Goal: Information Seeking & Learning: Find contact information

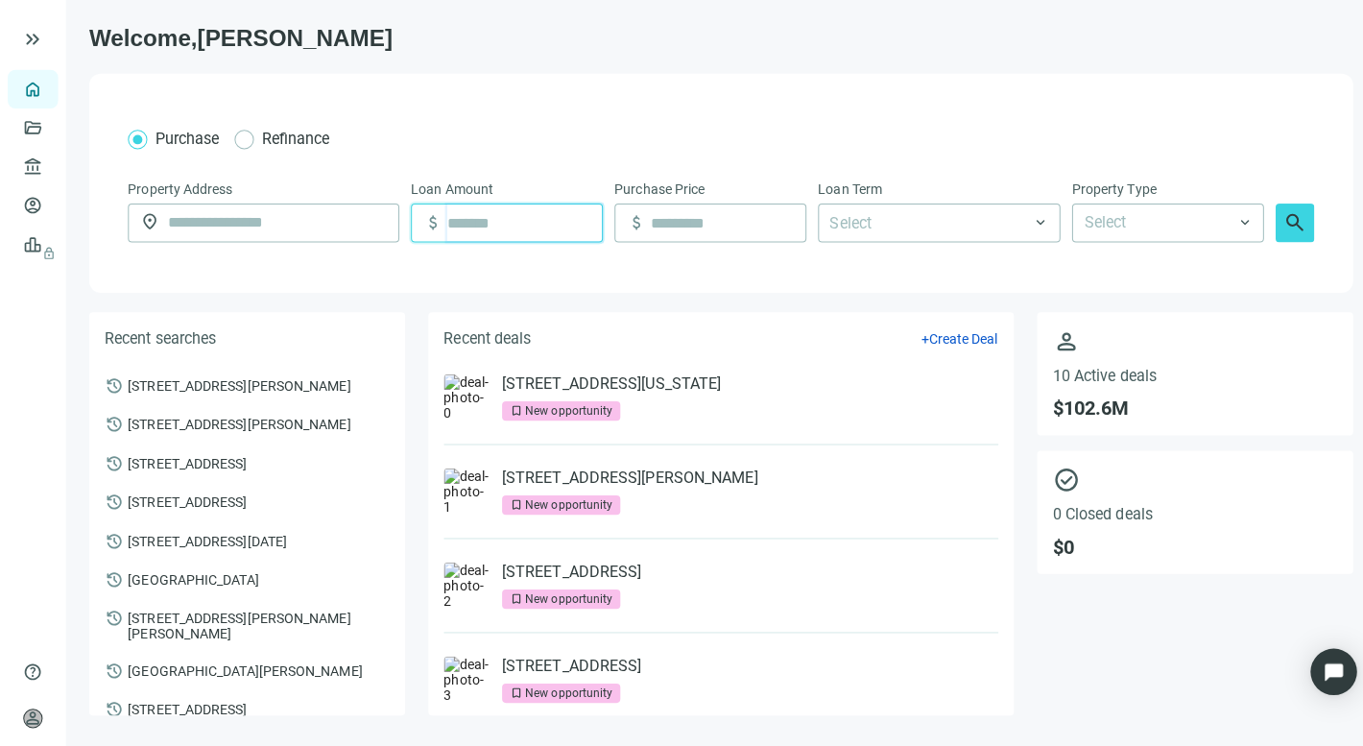
click at [472, 223] on input at bounding box center [520, 221] width 154 height 36
type input "*********"
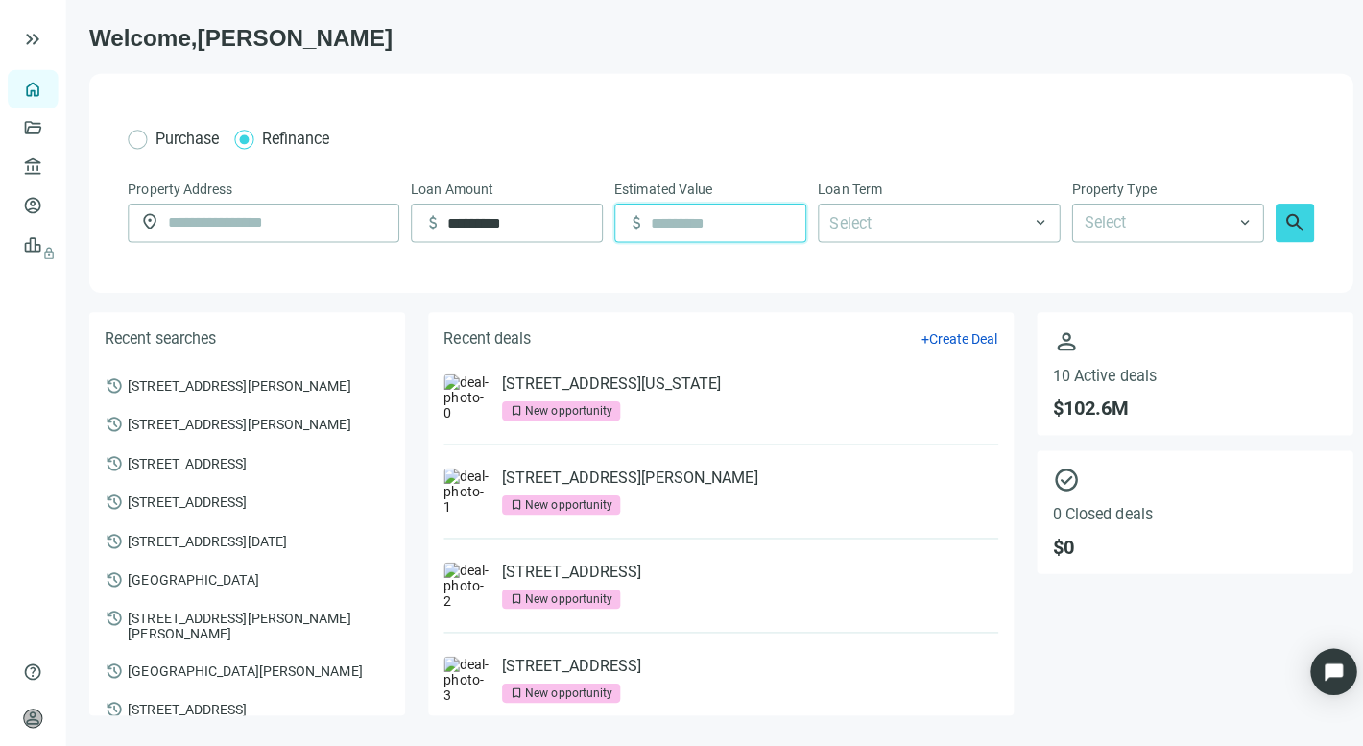
click at [682, 221] on input at bounding box center [721, 221] width 154 height 36
type input "*********"
click at [855, 219] on div at bounding box center [920, 221] width 212 height 35
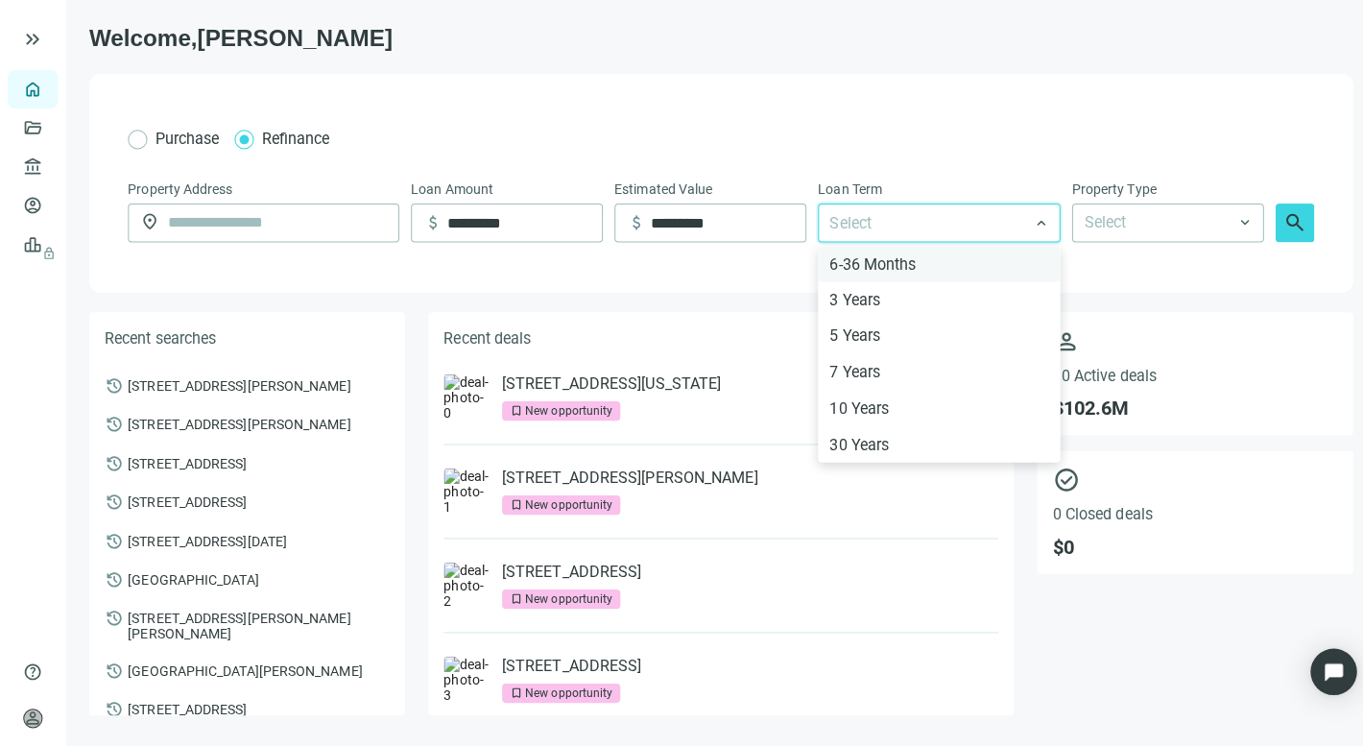
click at [828, 260] on div "6-36 Months" at bounding box center [930, 262] width 217 height 24
click at [1148, 225] on input "search" at bounding box center [1148, 221] width 148 height 36
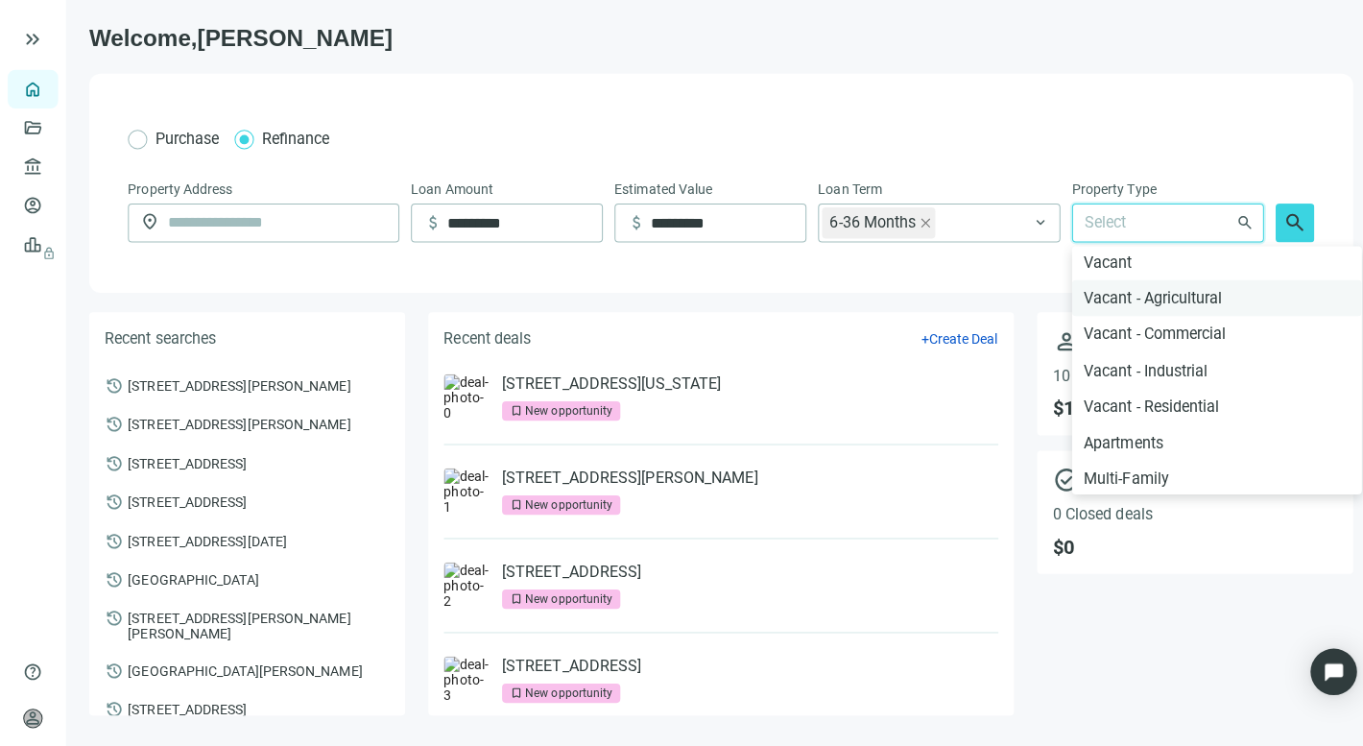
scroll to position [315, 0]
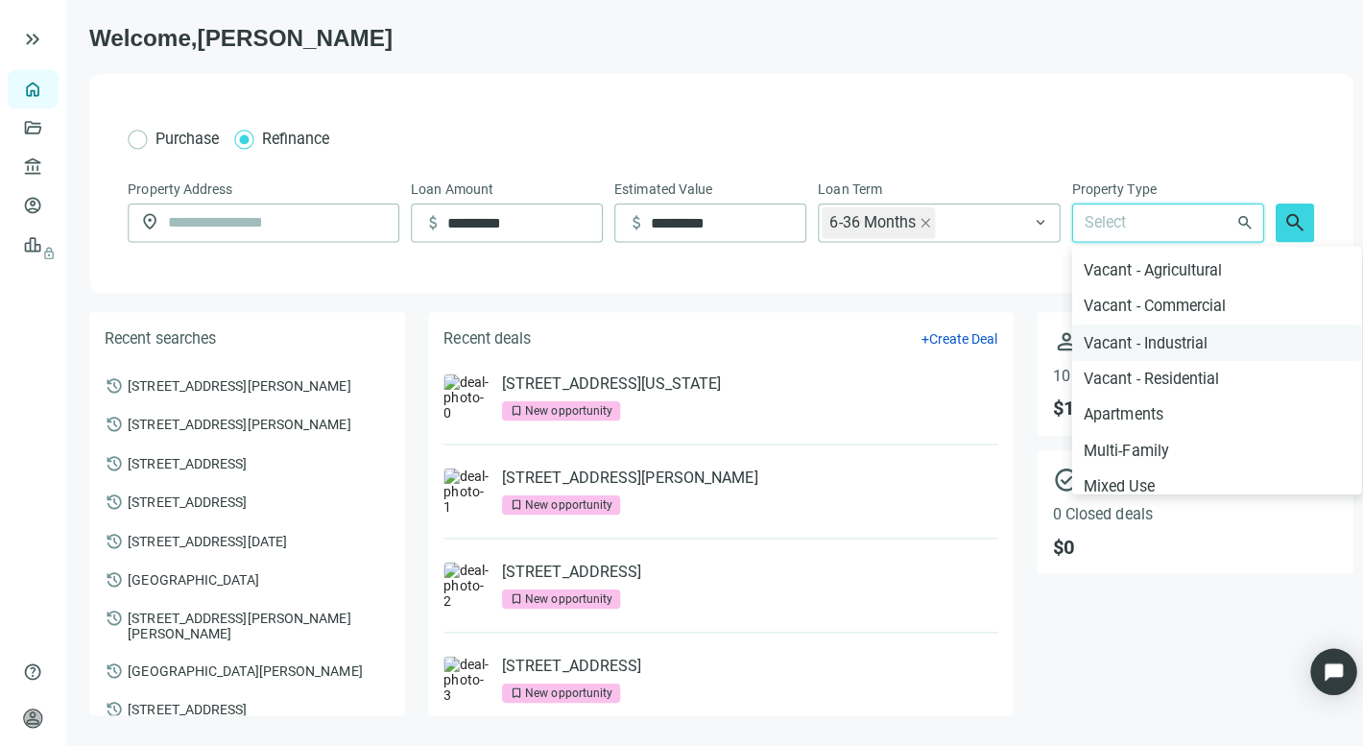
click at [1099, 333] on div "Vacant - Industrial" at bounding box center [1205, 339] width 264 height 24
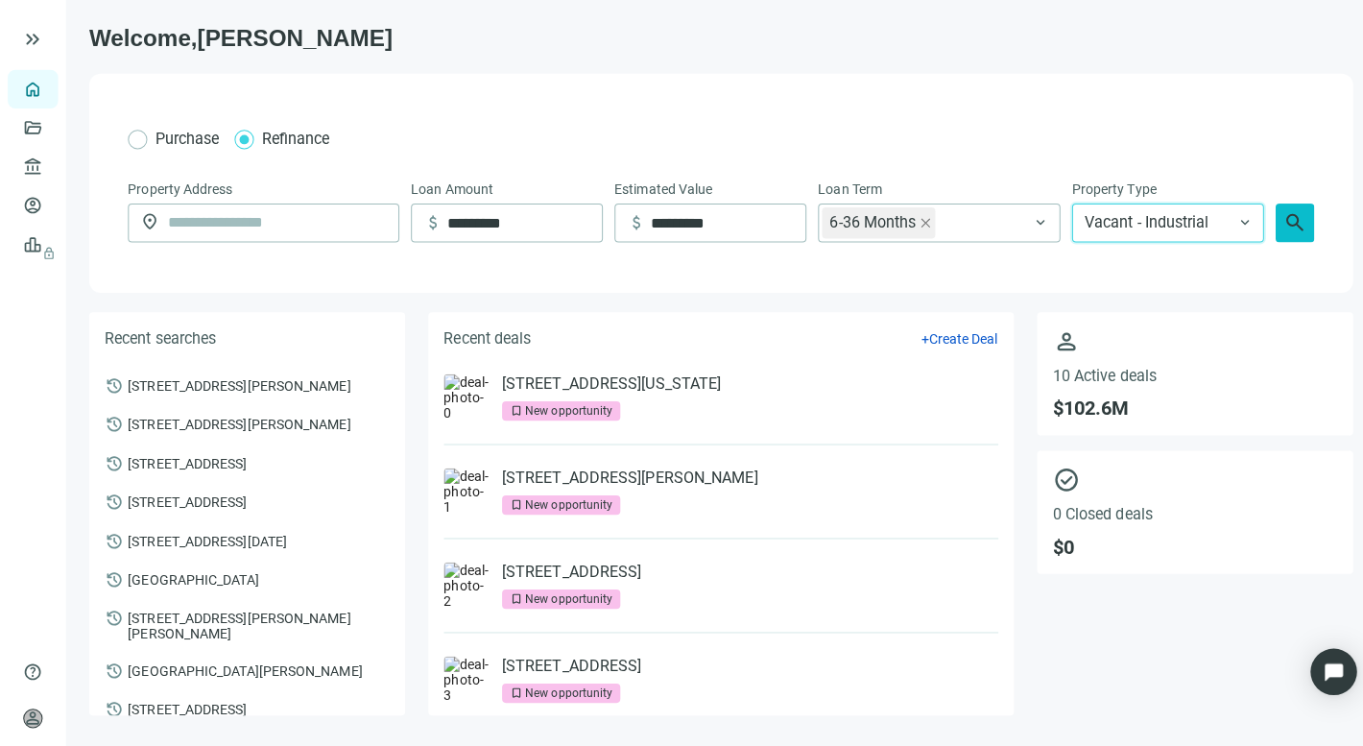
click at [1280, 213] on span "search" at bounding box center [1282, 220] width 23 height 23
paste input "**********"
type input "**********"
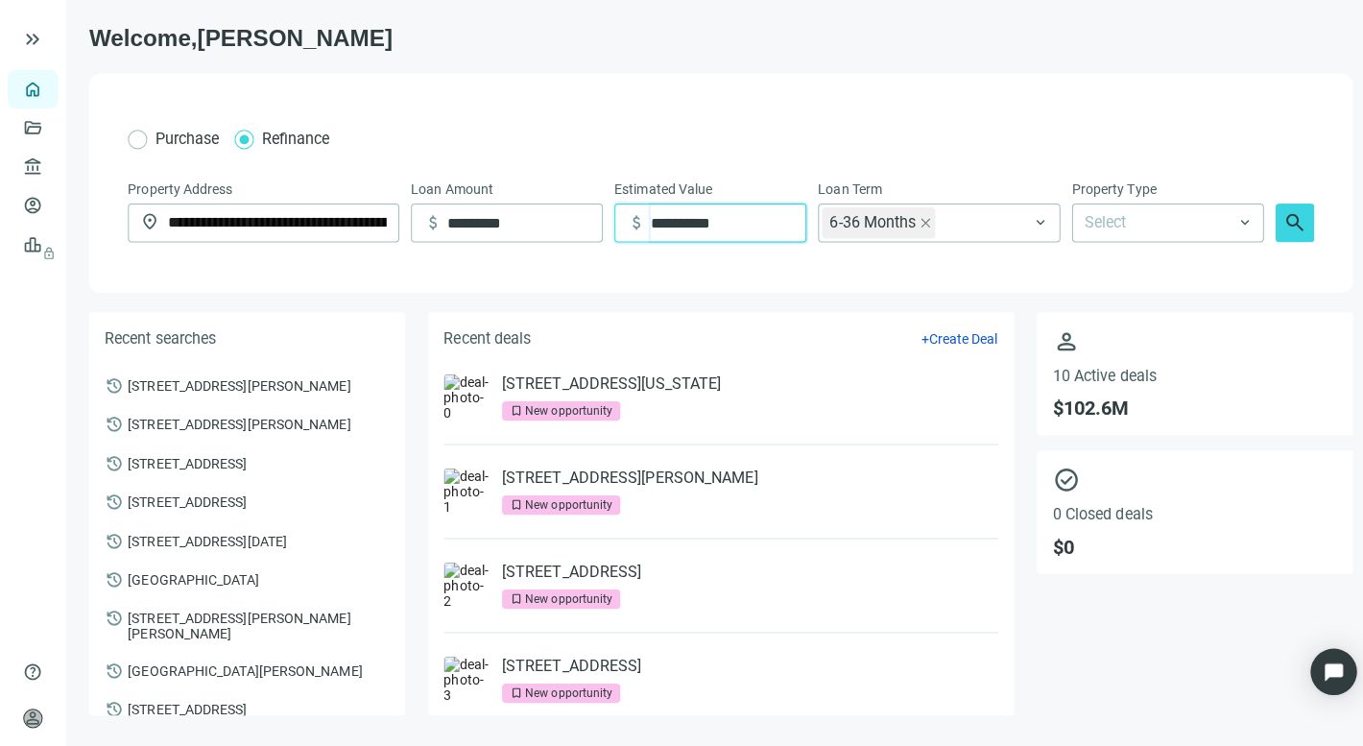
click at [724, 219] on input "**********" at bounding box center [721, 221] width 154 height 36
type input "*"
type input "*********"
click at [1127, 215] on input "search" at bounding box center [1148, 221] width 148 height 36
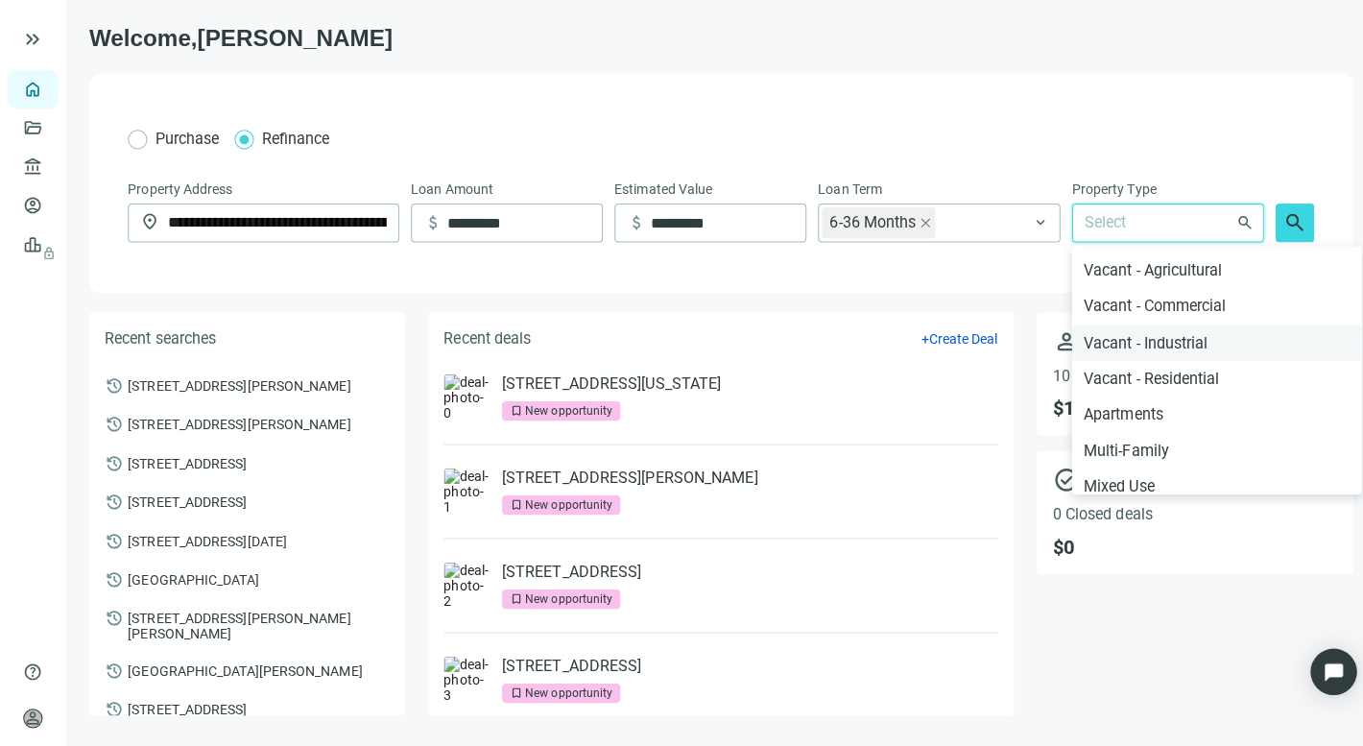
click at [1117, 335] on div "Vacant - Industrial" at bounding box center [1205, 339] width 264 height 24
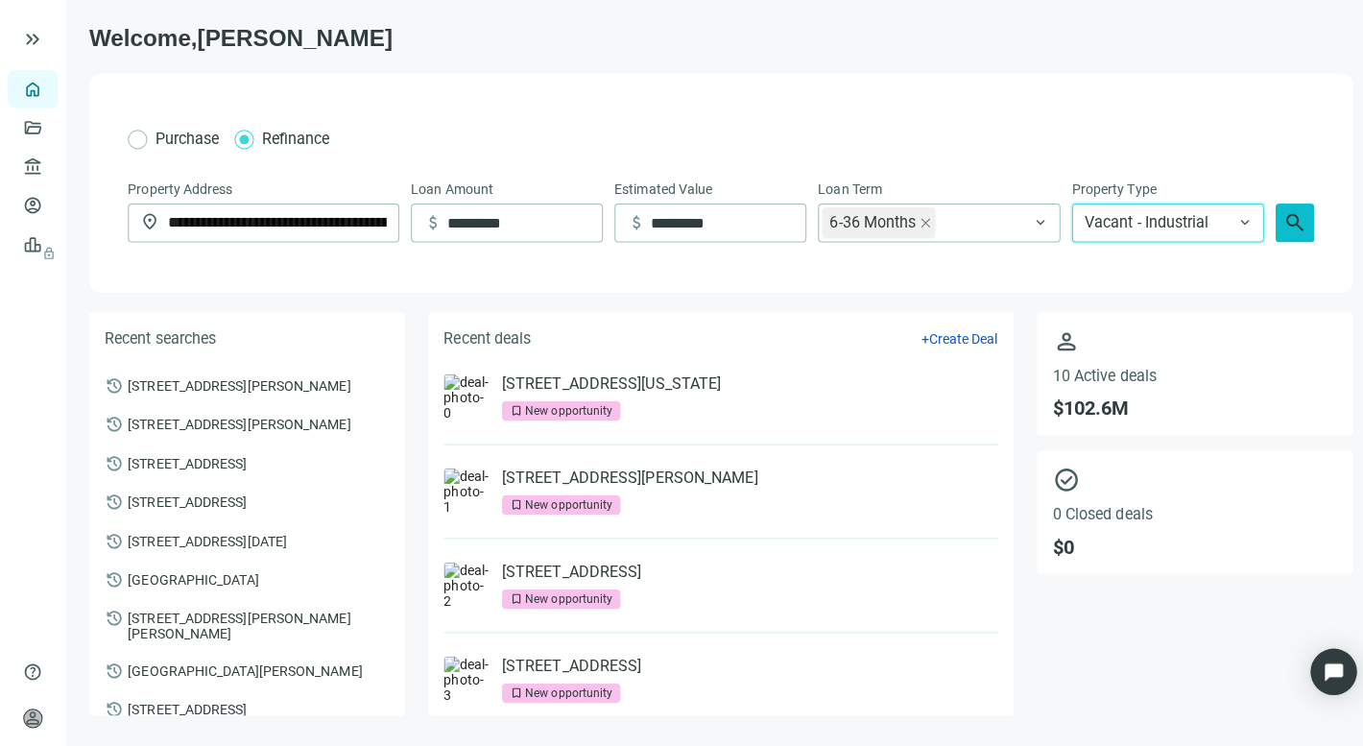
click at [1277, 216] on span "search" at bounding box center [1282, 220] width 23 height 23
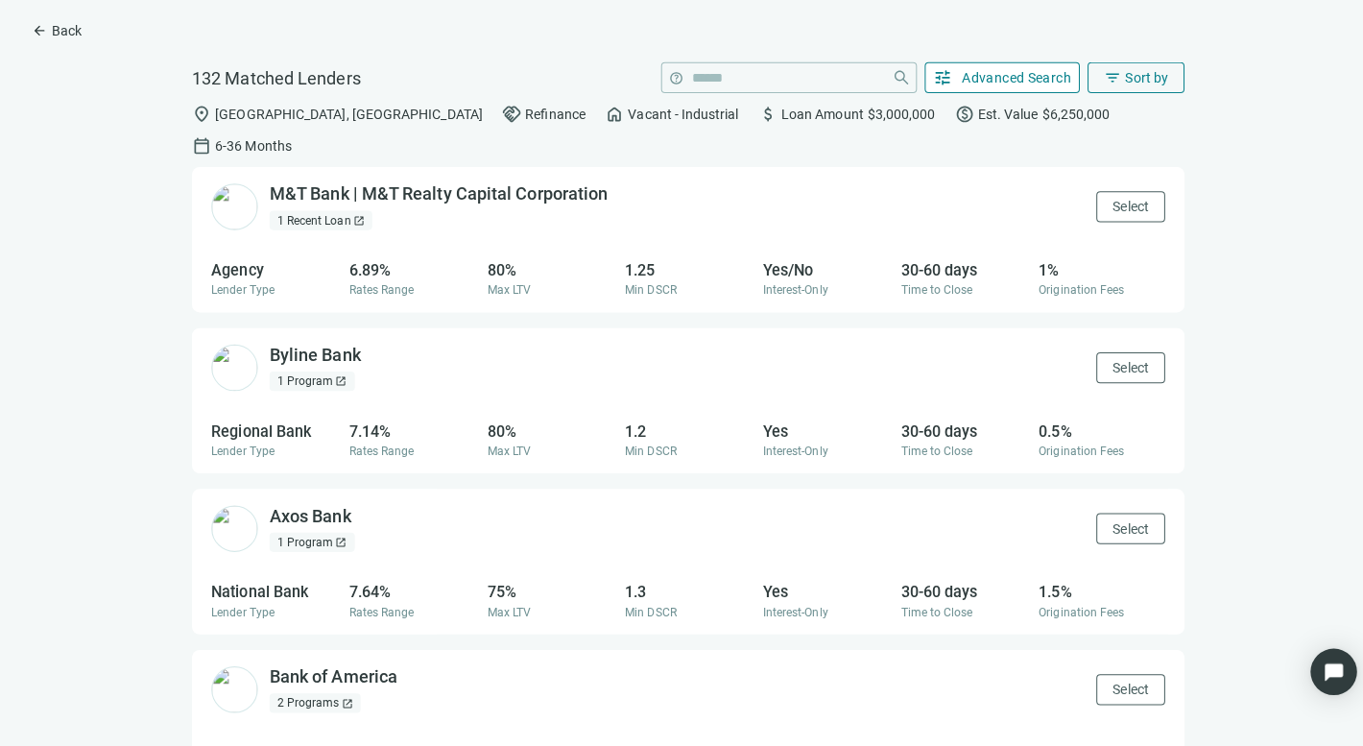
click at [993, 71] on span "Advanced Search" at bounding box center [1007, 76] width 108 height 15
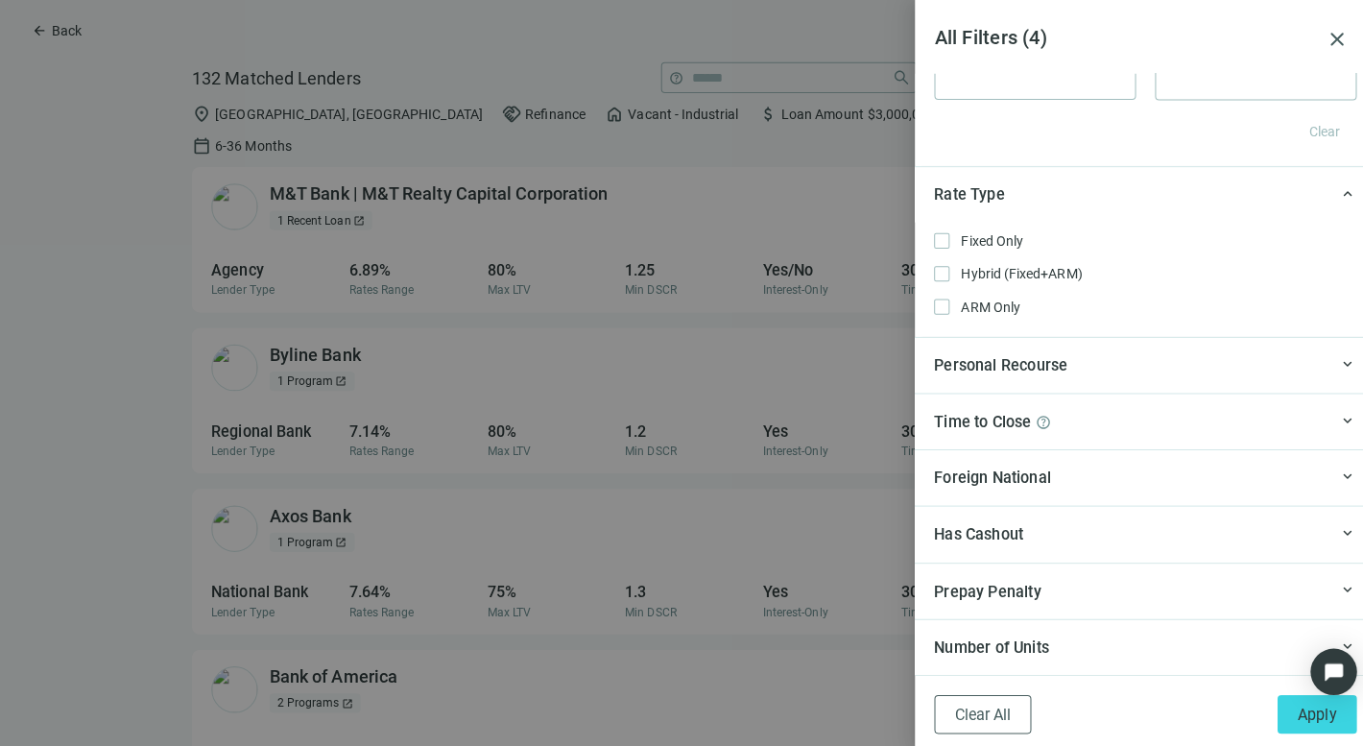
scroll to position [1576, 0]
click at [1299, 706] on span "Apply" at bounding box center [1304, 708] width 38 height 18
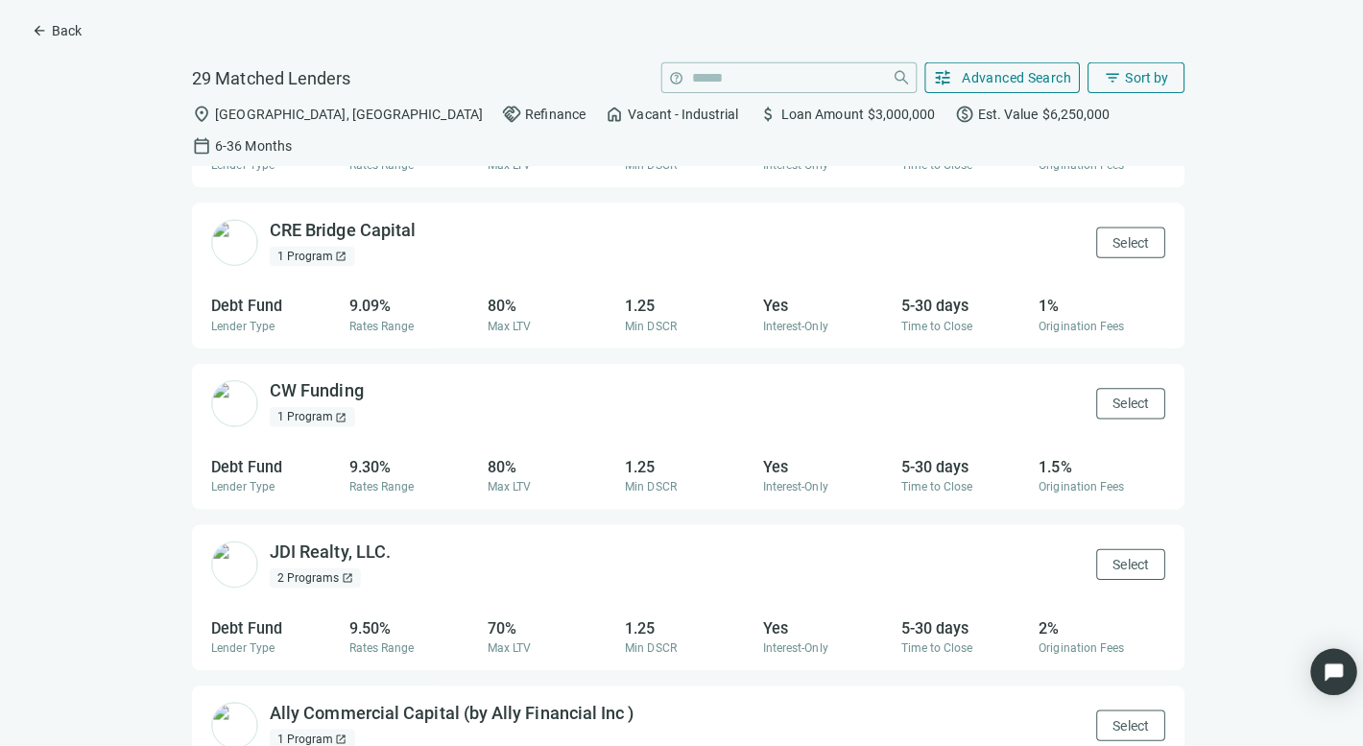
scroll to position [284, 0]
click at [373, 376] on span "open_in_new" at bounding box center [373, 385] width 19 height 19
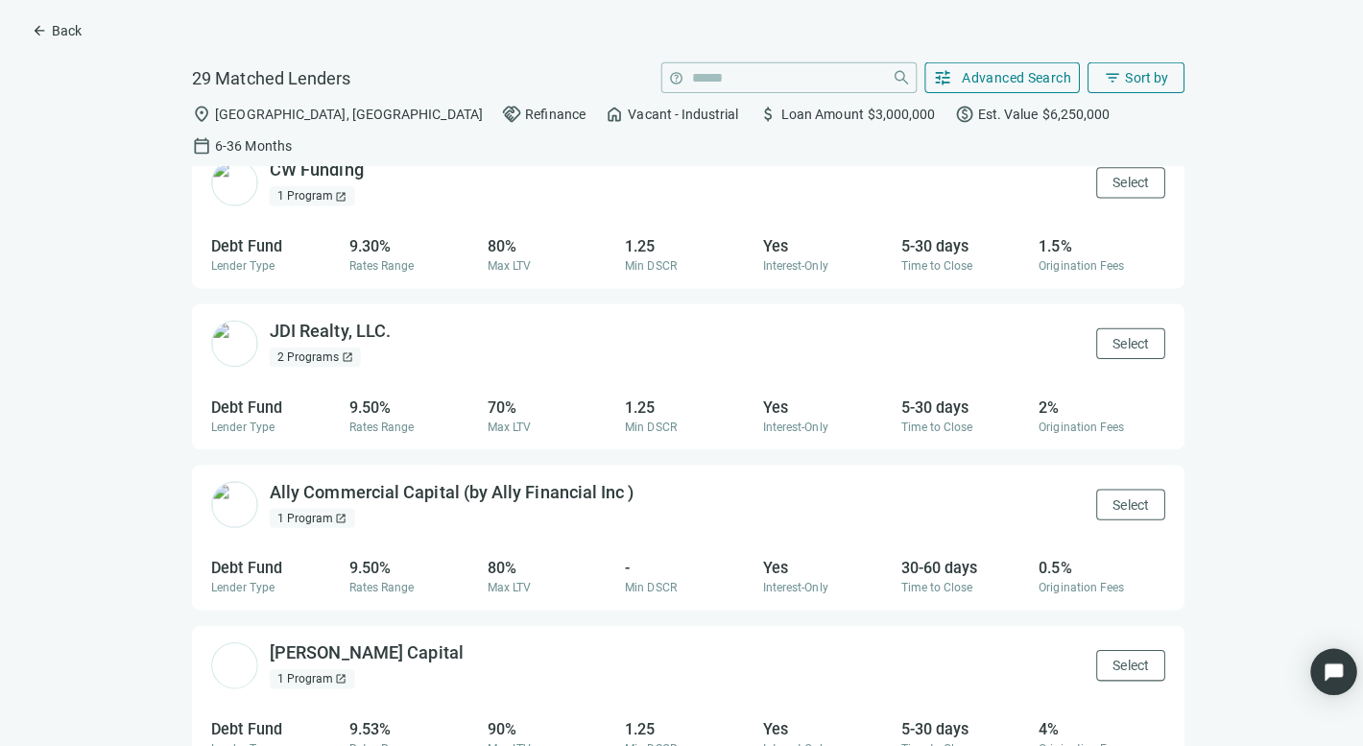
scroll to position [504, 0]
click at [399, 316] on span "open_in_new" at bounding box center [400, 325] width 19 height 19
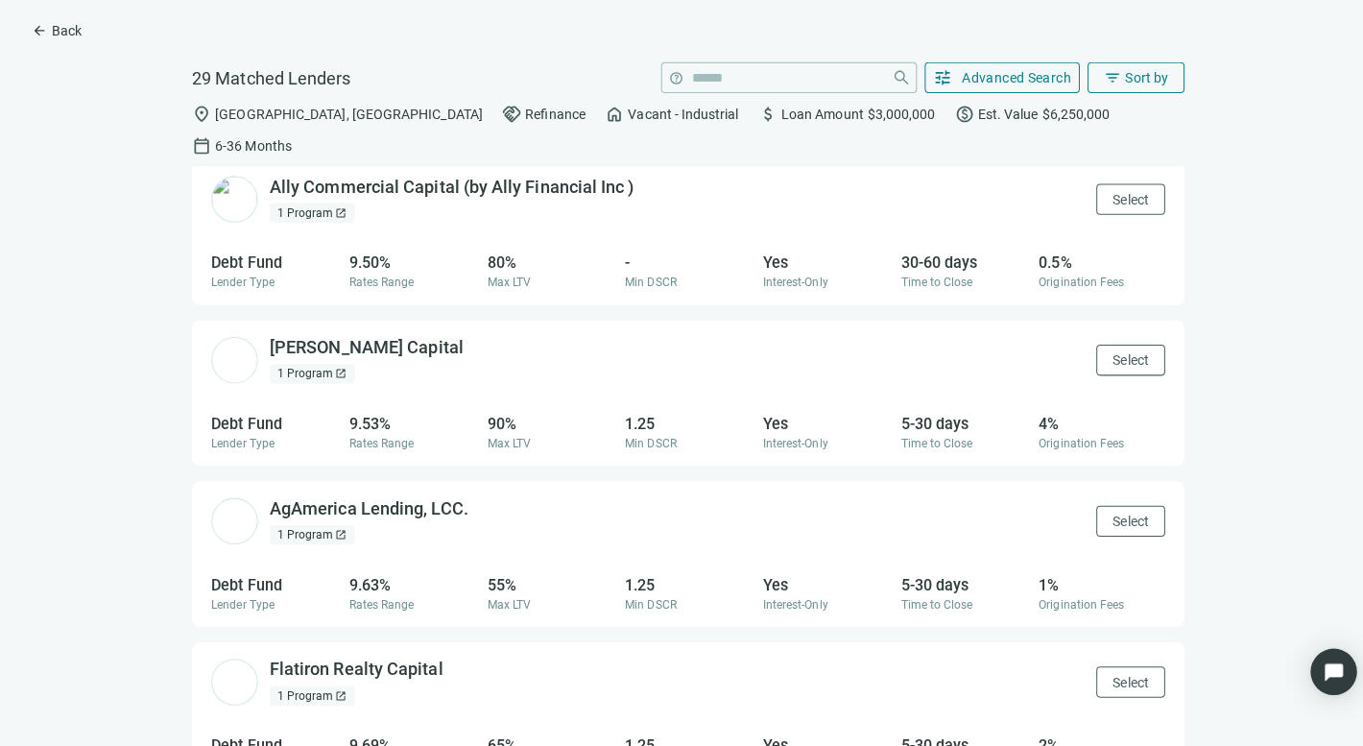
scroll to position [820, 0]
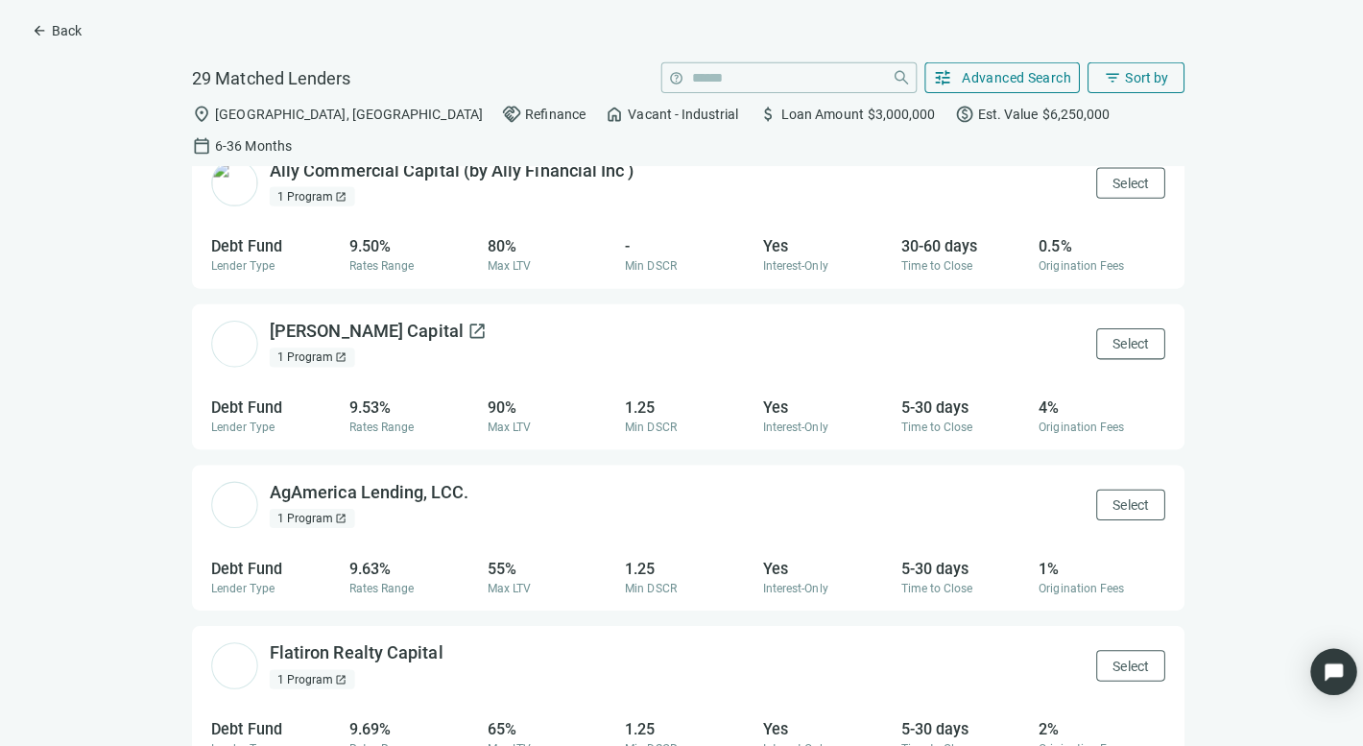
click at [463, 319] on span "open_in_new" at bounding box center [472, 328] width 19 height 19
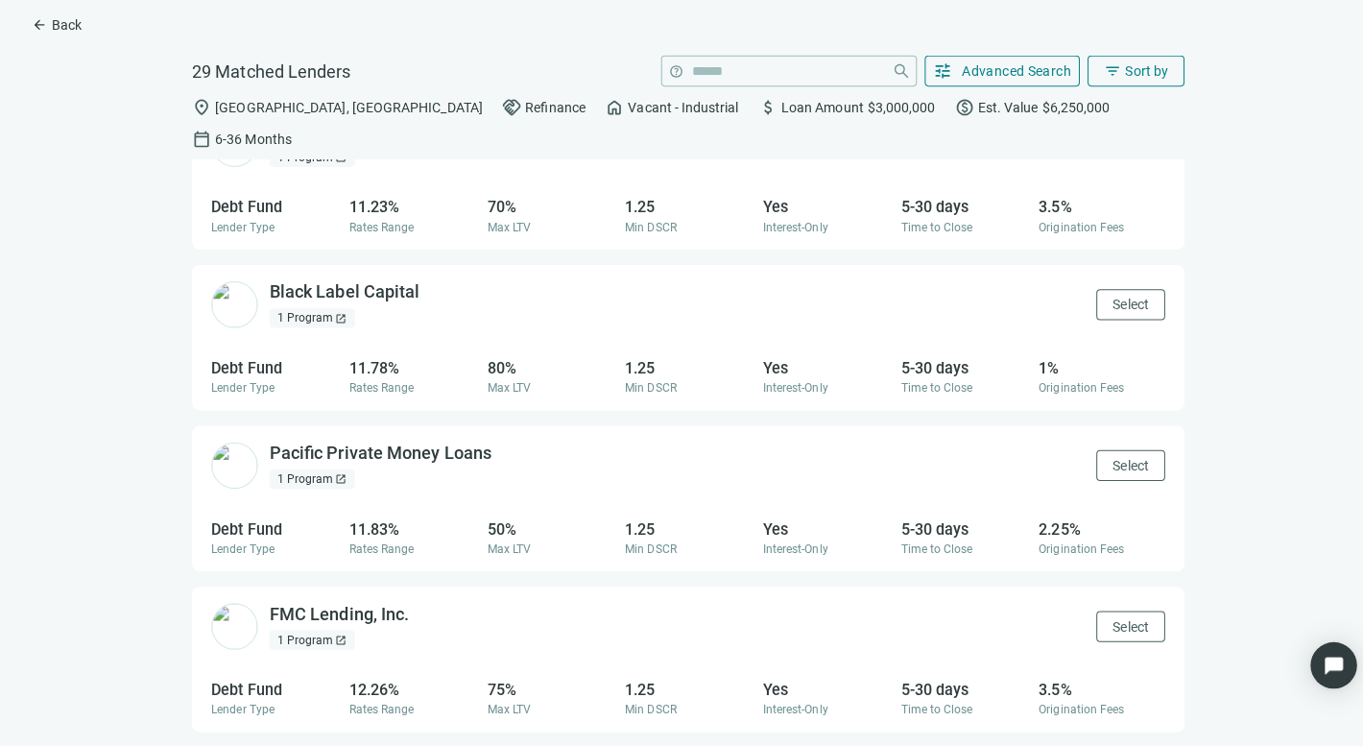
scroll to position [3878, 0]
click at [498, 447] on span "open_in_new" at bounding box center [500, 456] width 19 height 19
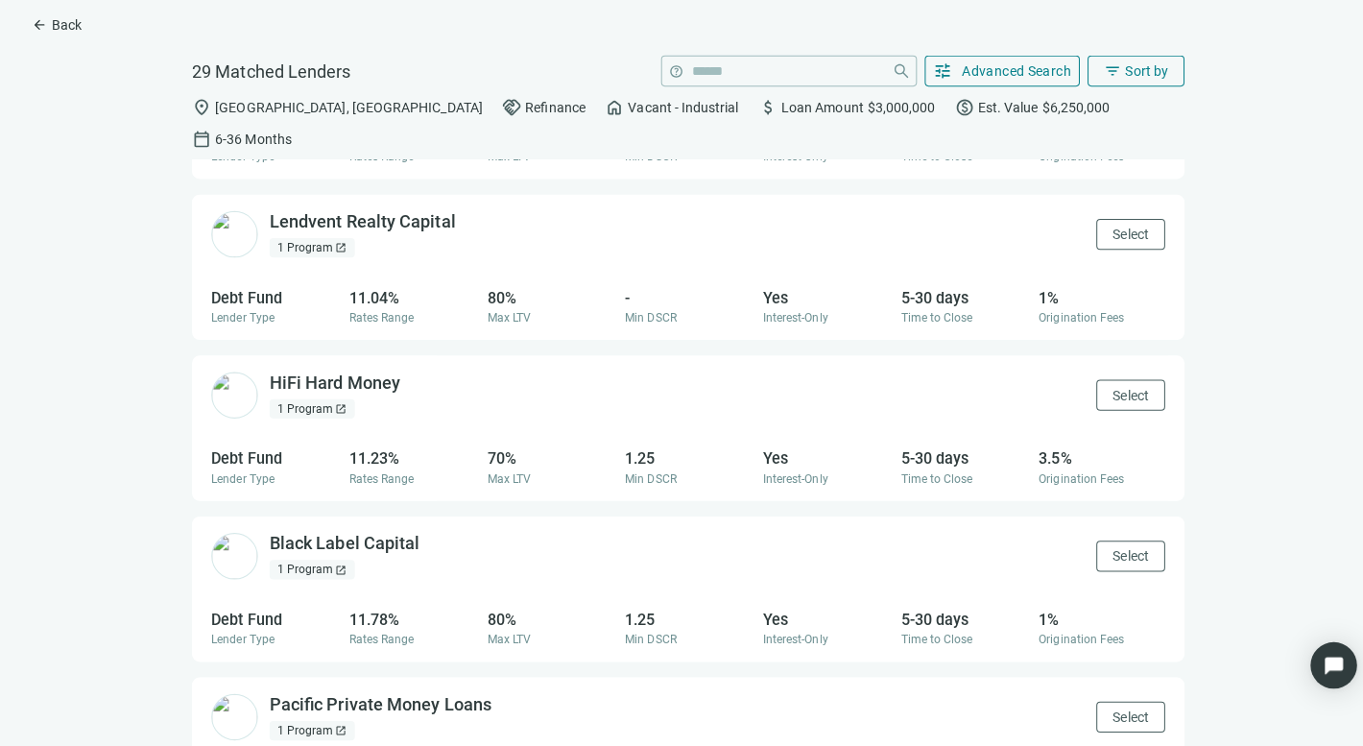
scroll to position [3630, 0]
click at [423, 537] on span "open_in_new" at bounding box center [429, 546] width 19 height 19
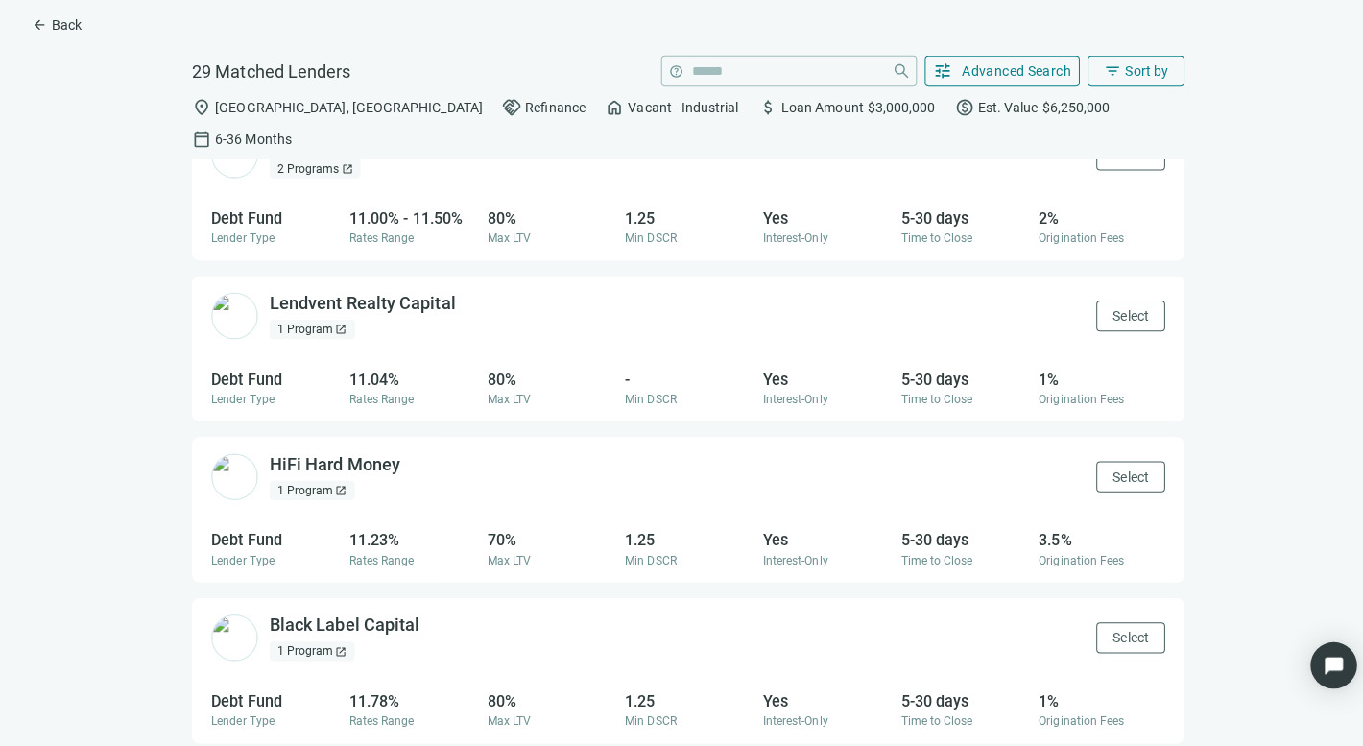
scroll to position [3548, 0]
click at [408, 459] on span "open_in_new" at bounding box center [409, 468] width 19 height 19
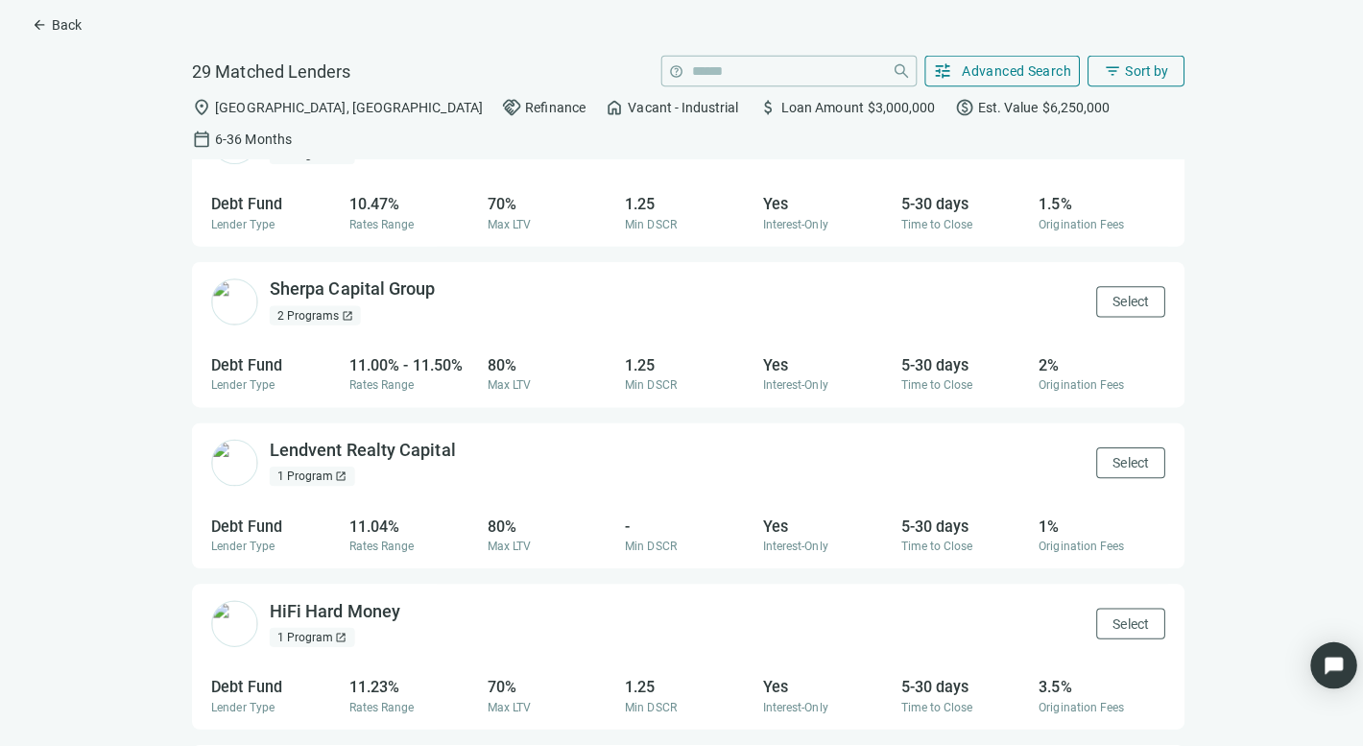
scroll to position [3350, 0]
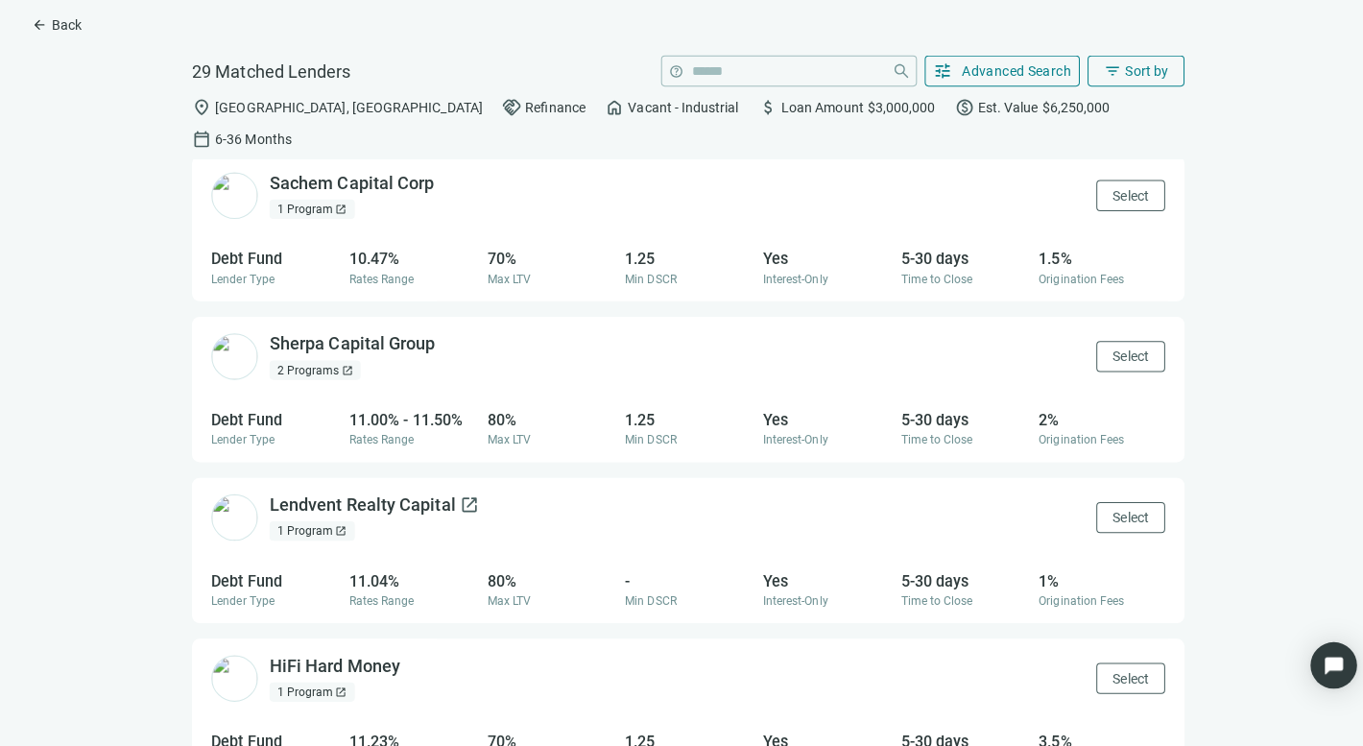
click at [458, 497] on span "open_in_new" at bounding box center [464, 506] width 19 height 19
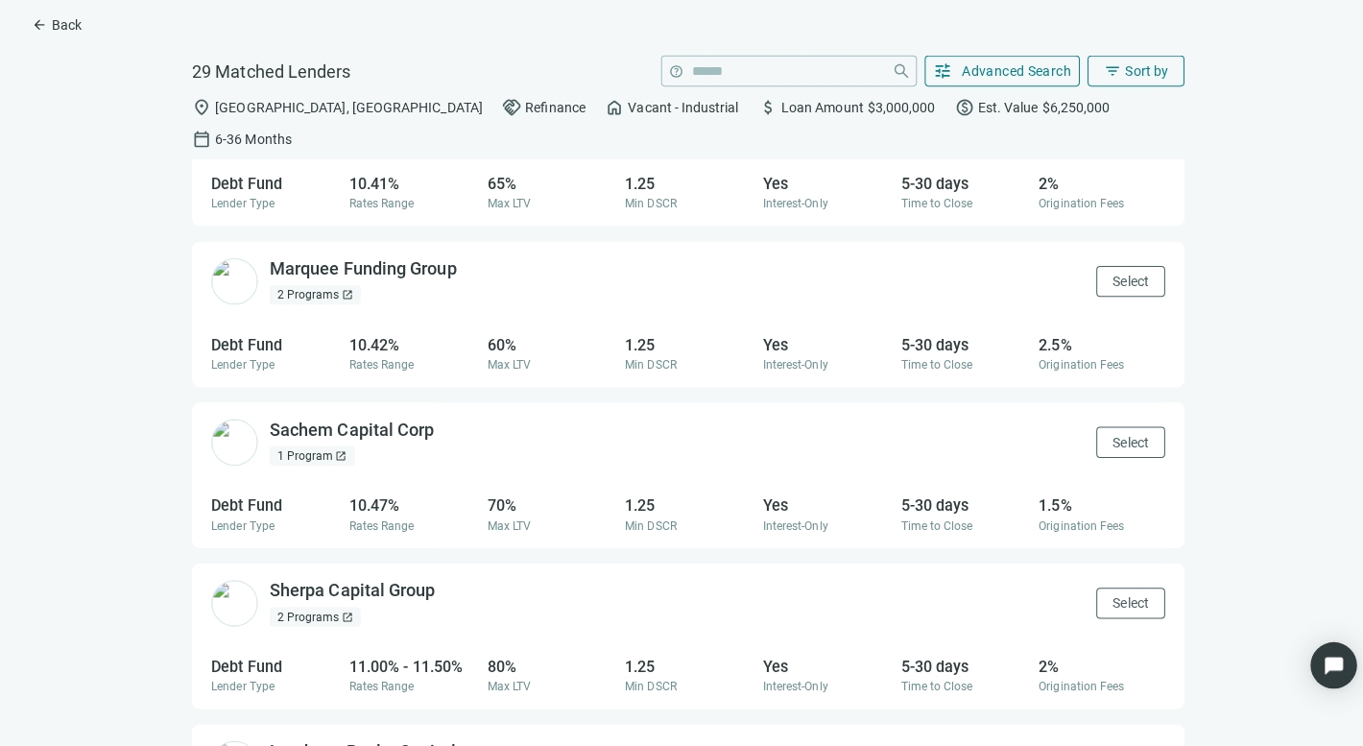
scroll to position [3104, 0]
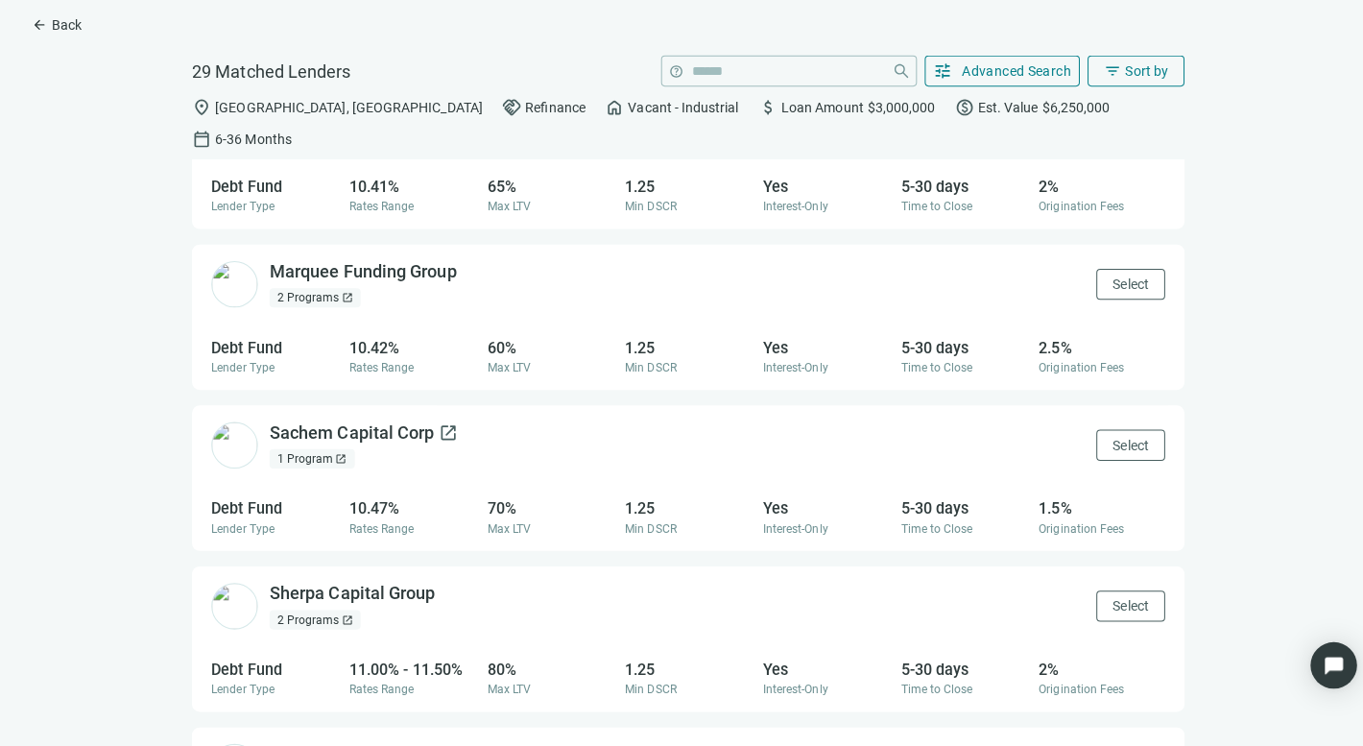
click at [440, 425] on span "open_in_new" at bounding box center [443, 434] width 19 height 19
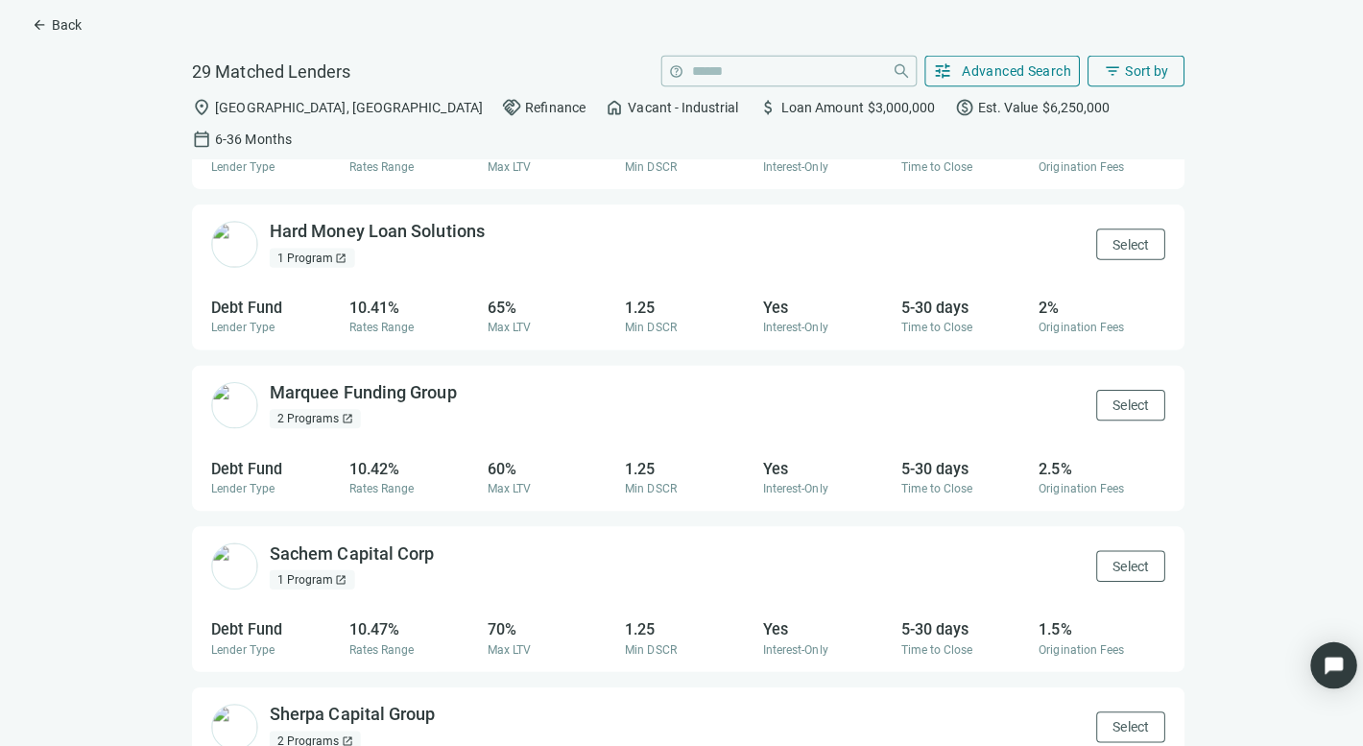
scroll to position [2980, 0]
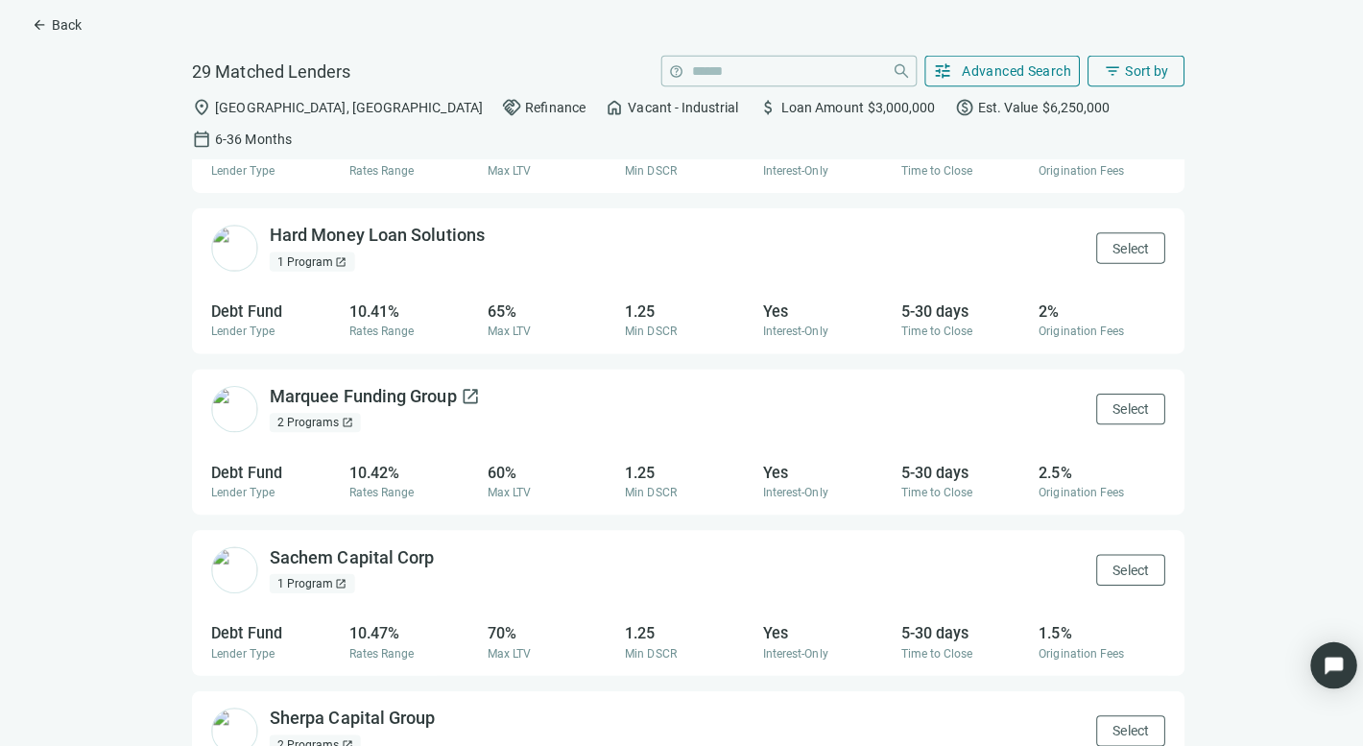
click at [467, 390] on span "open_in_new" at bounding box center [465, 399] width 19 height 19
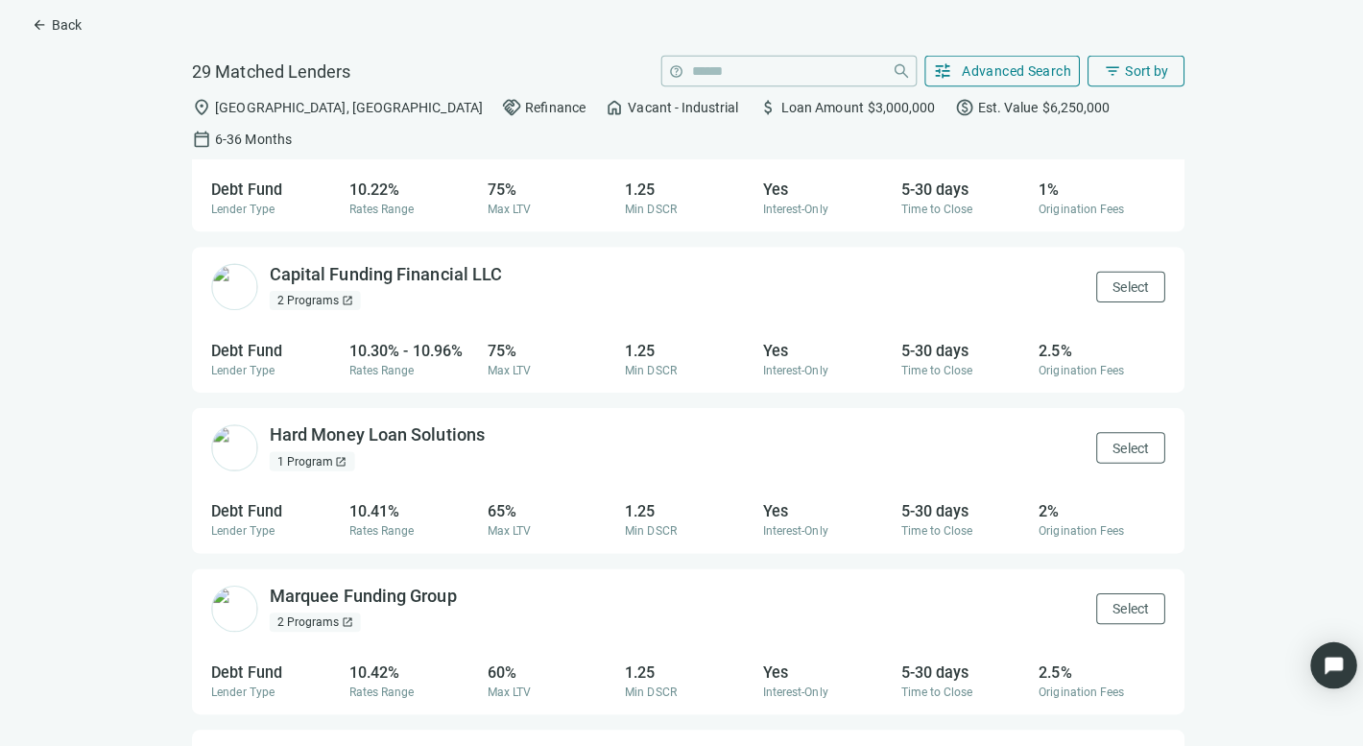
scroll to position [2720, 0]
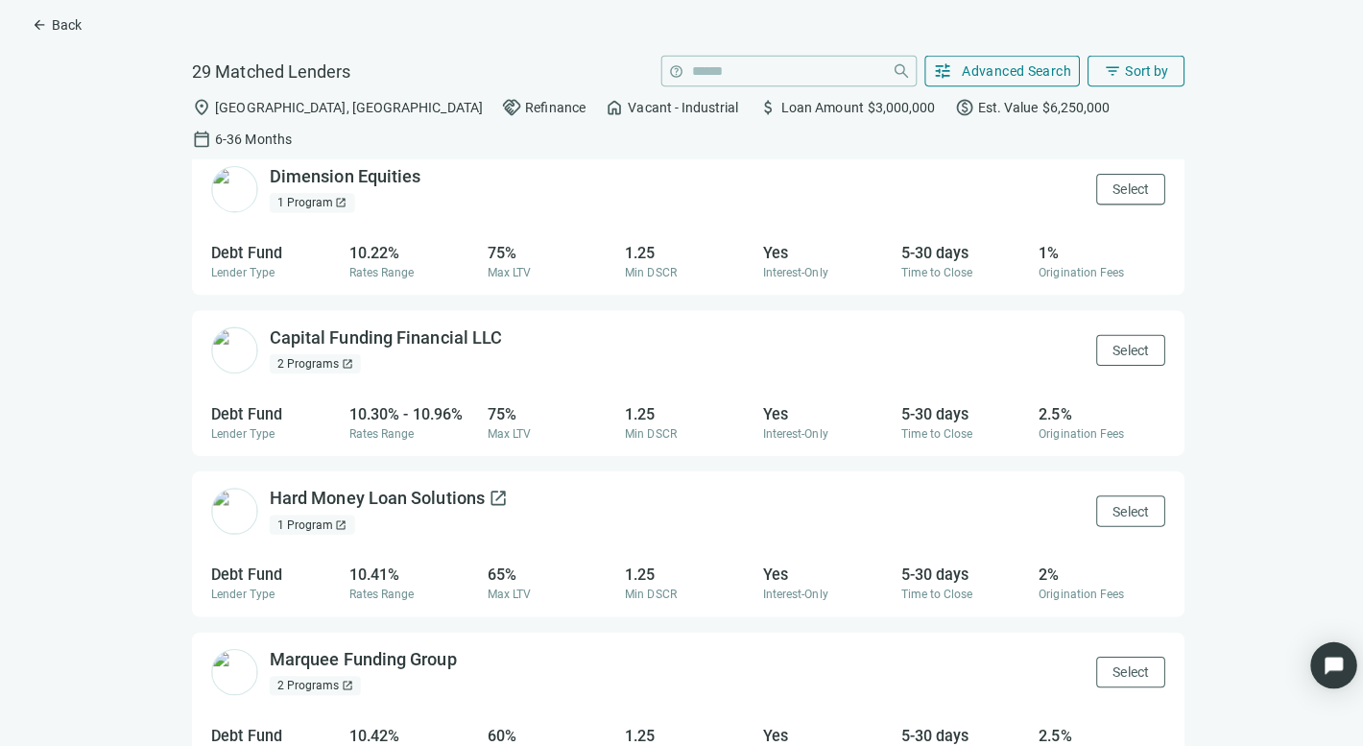
click at [488, 491] on span "open_in_new" at bounding box center [493, 500] width 19 height 19
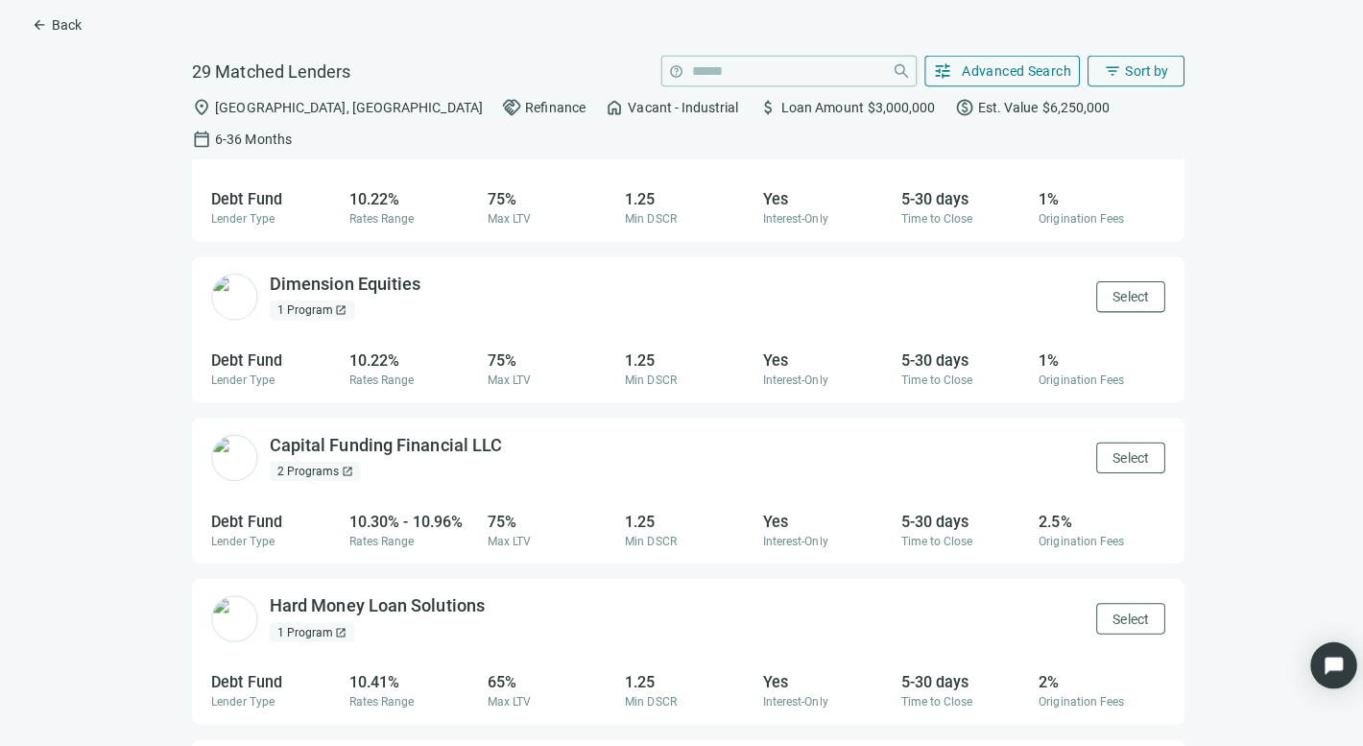
scroll to position [2599, 0]
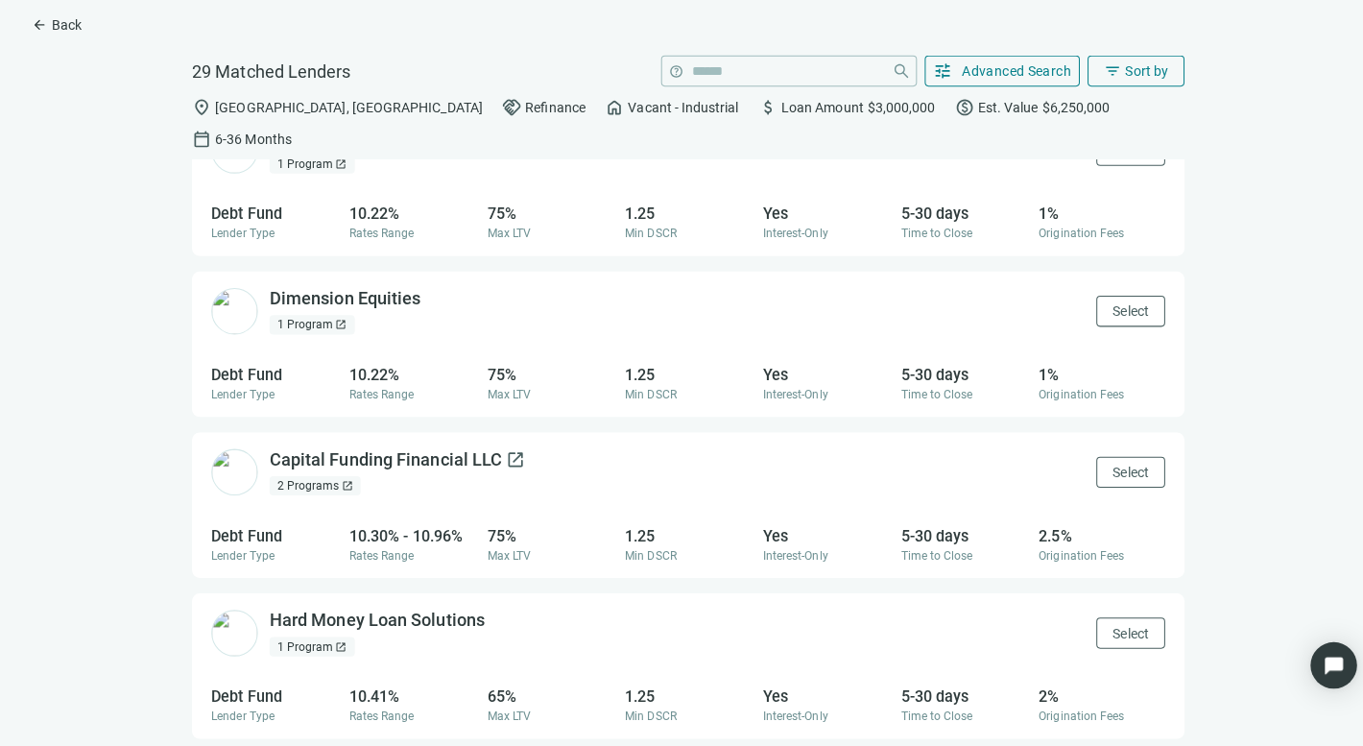
click at [506, 452] on span "open_in_new" at bounding box center [510, 461] width 19 height 19
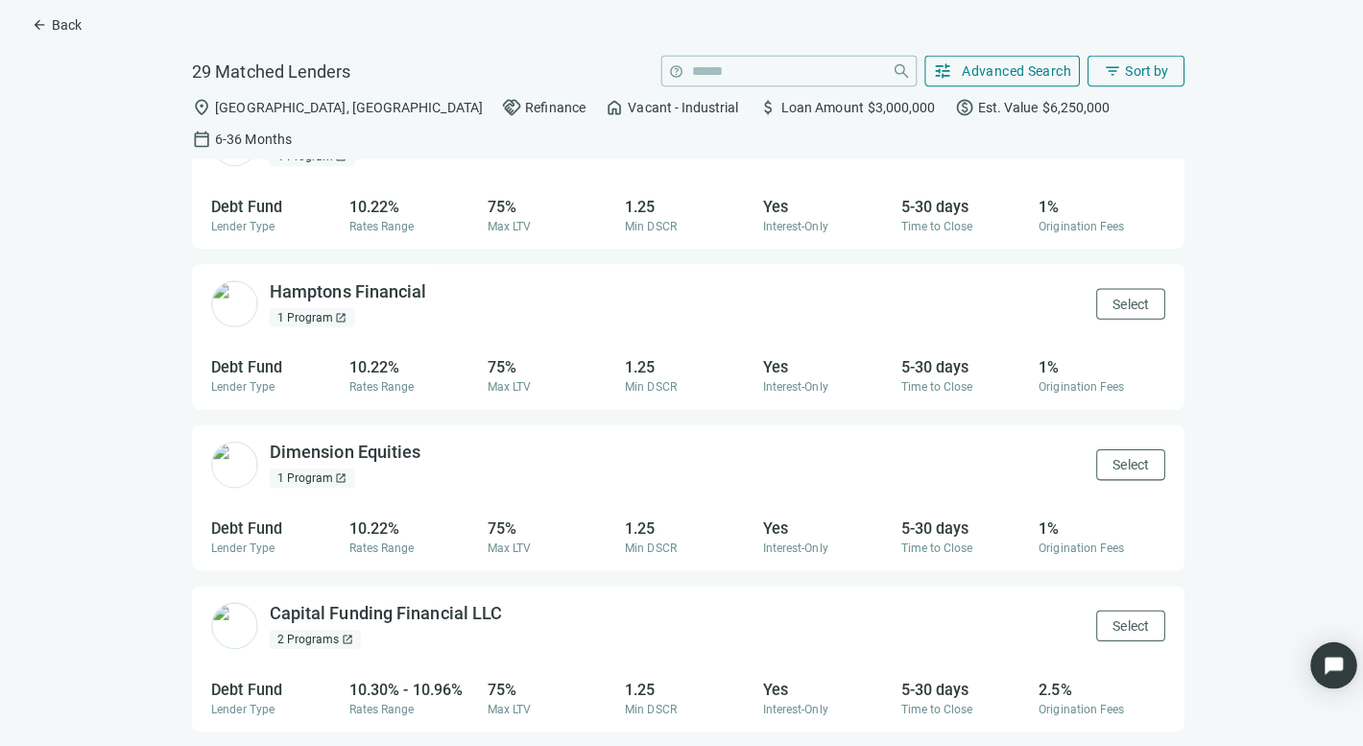
scroll to position [2446, 0]
click at [424, 445] on span "open_in_new" at bounding box center [429, 454] width 19 height 19
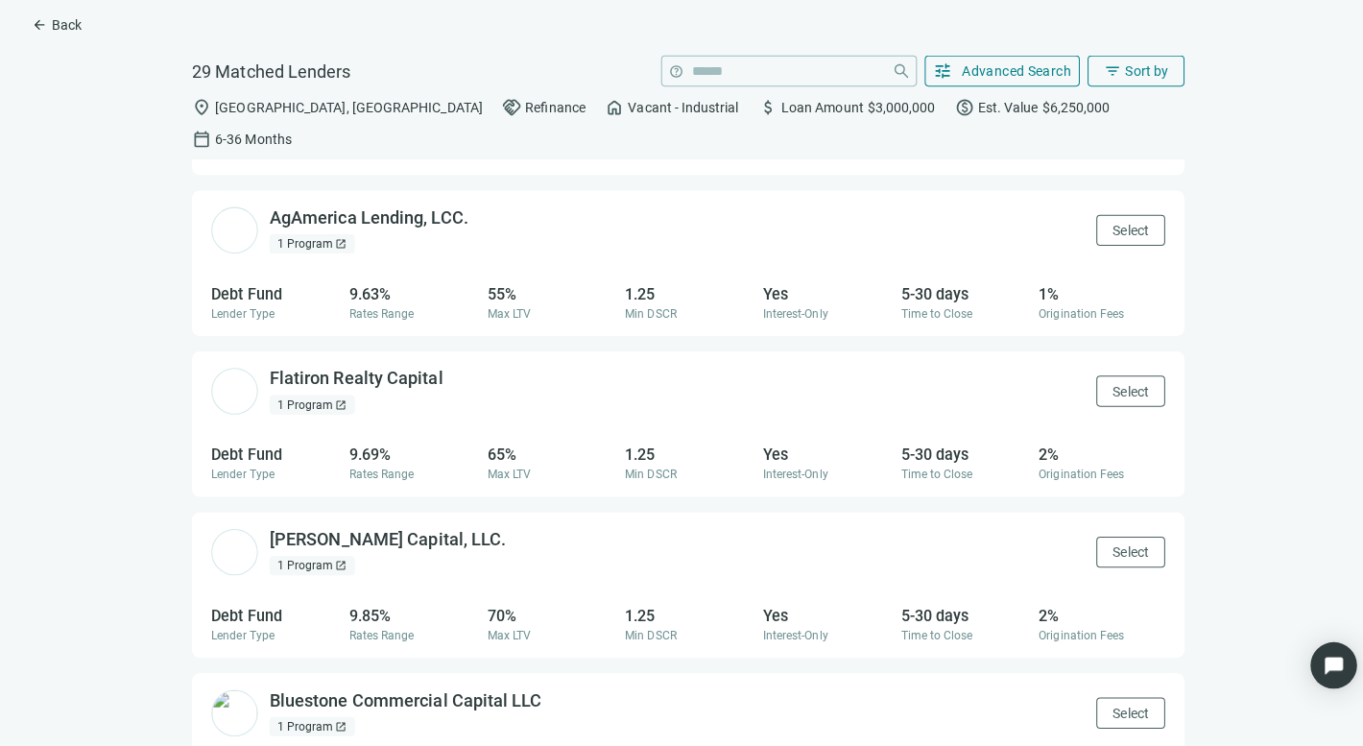
scroll to position [1070, 0]
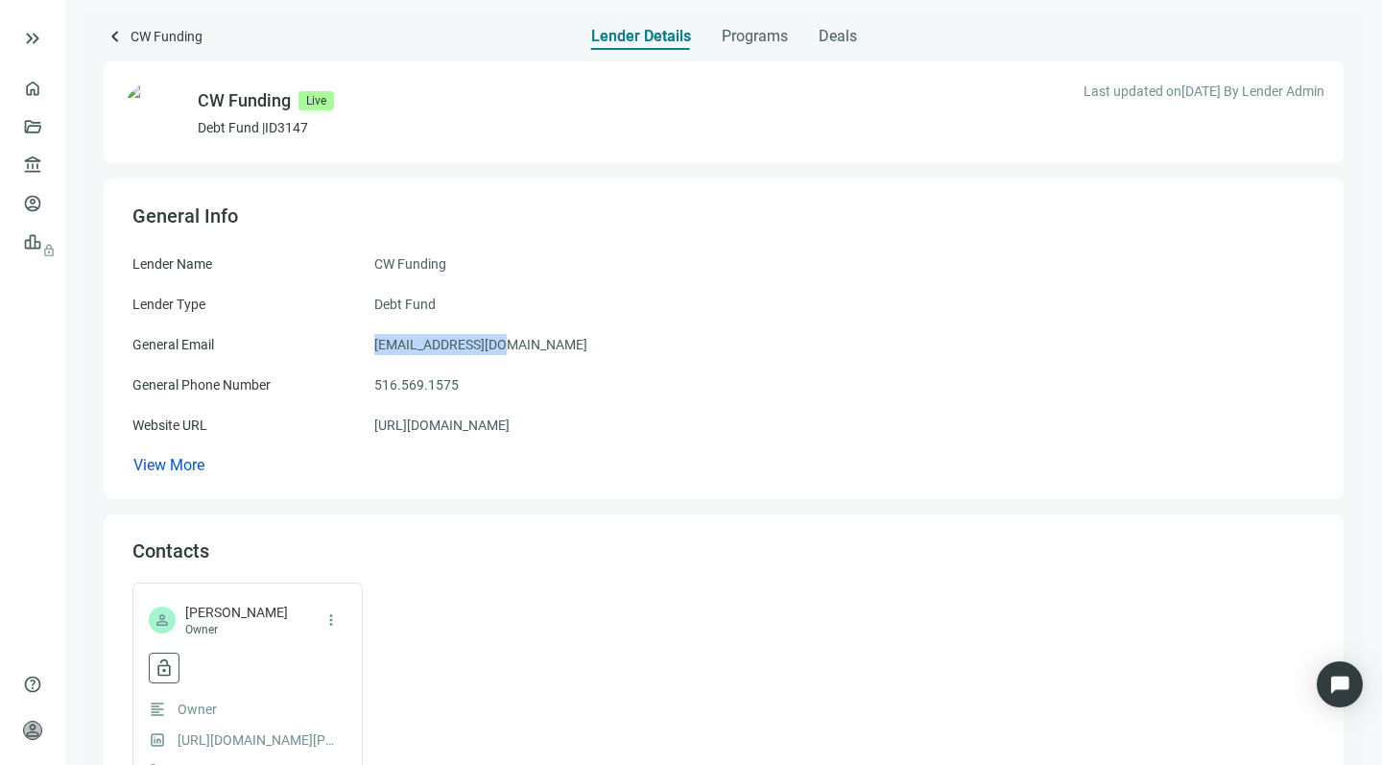
drag, startPoint x: 502, startPoint y: 345, endPoint x: 370, endPoint y: 346, distance: 132.5
click at [370, 346] on div "General Email info@cwfunding.net" at bounding box center [723, 344] width 1183 height 21
copy div "info@cwfunding.net"
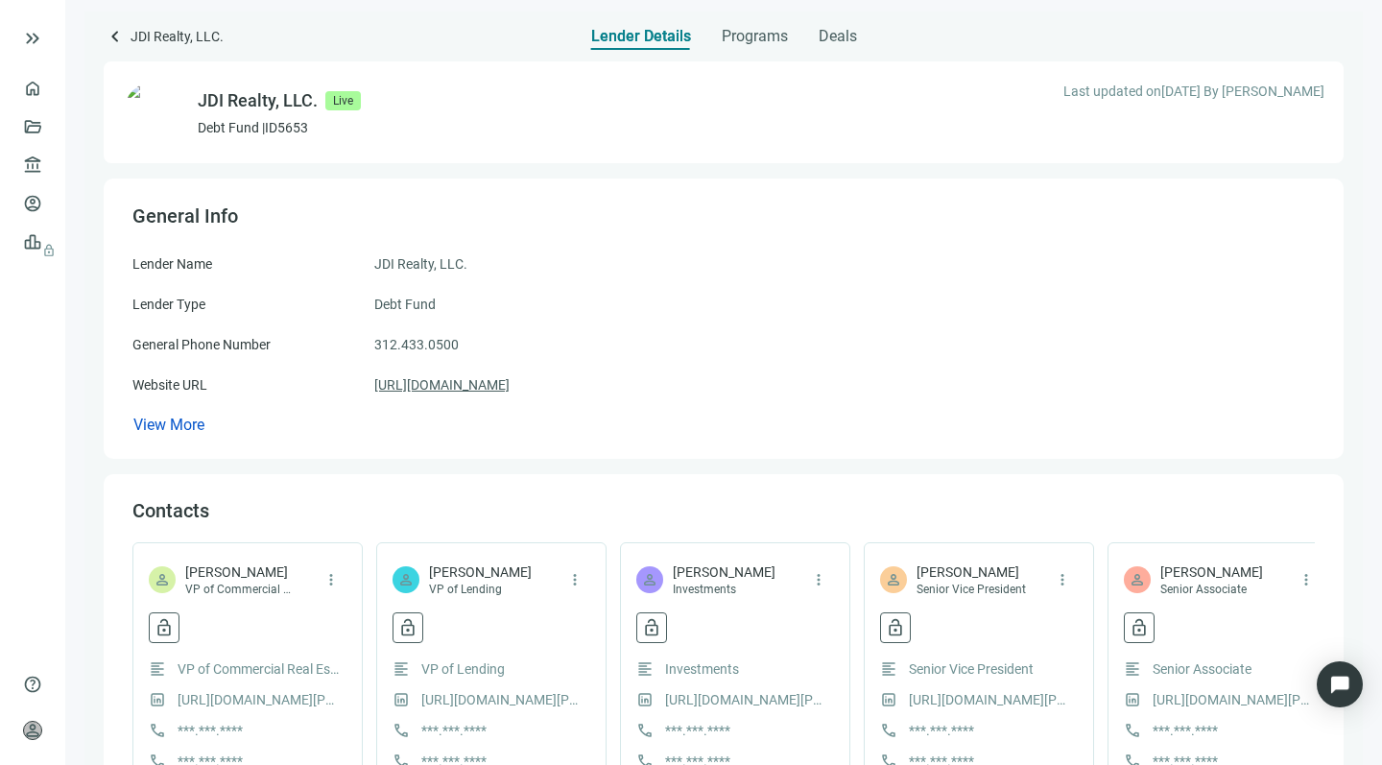
click at [468, 386] on link "https://www.jdirealty.com/" at bounding box center [441, 384] width 135 height 21
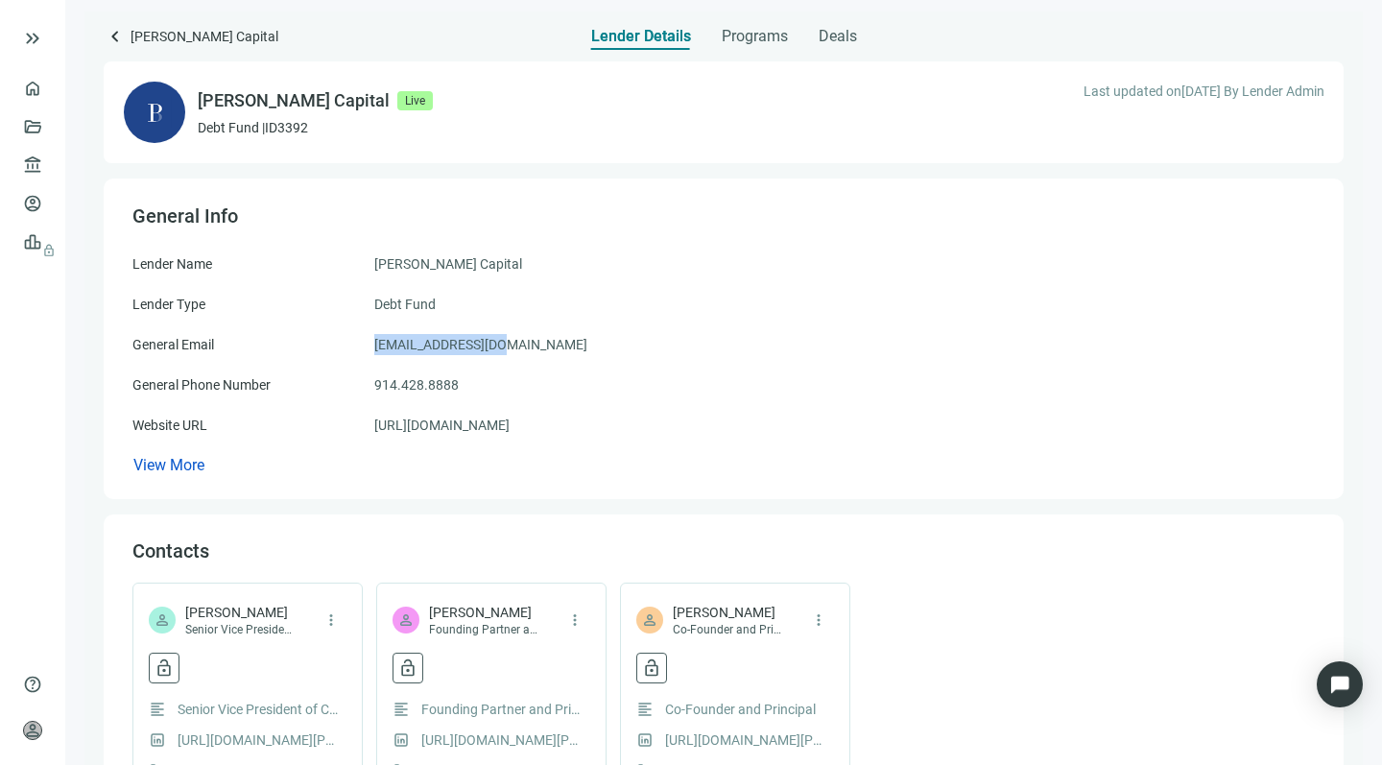
drag, startPoint x: 513, startPoint y: 344, endPoint x: 367, endPoint y: 347, distance: 145.9
click at [367, 347] on div "General Email pbc@pepeberard.com" at bounding box center [723, 344] width 1183 height 21
copy div "pbc@pepeberard.com"
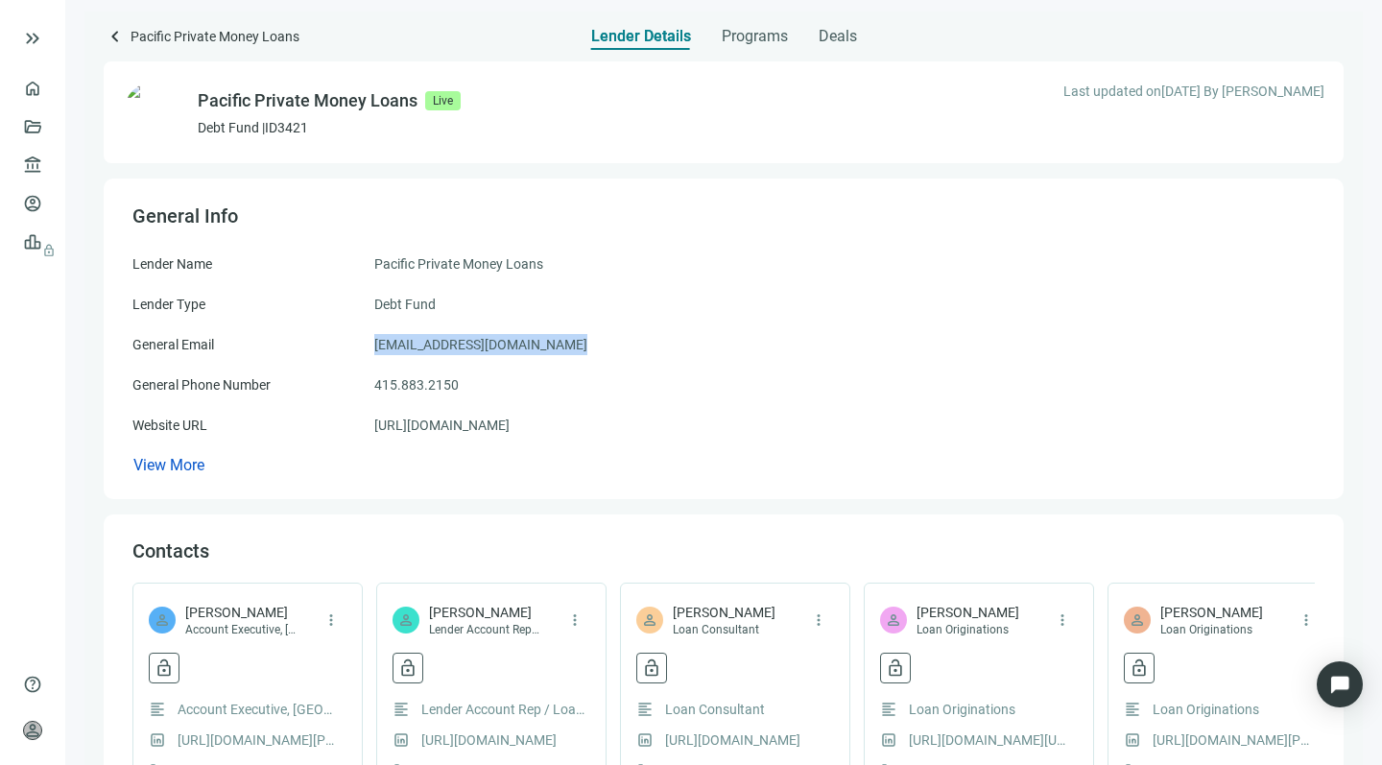
drag, startPoint x: 566, startPoint y: 342, endPoint x: 354, endPoint y: 344, distance: 212.2
click at [354, 344] on div "General Email info@pacificprivatemoney.com" at bounding box center [723, 344] width 1183 height 21
copy div "info@pacificprivatemoney.com"
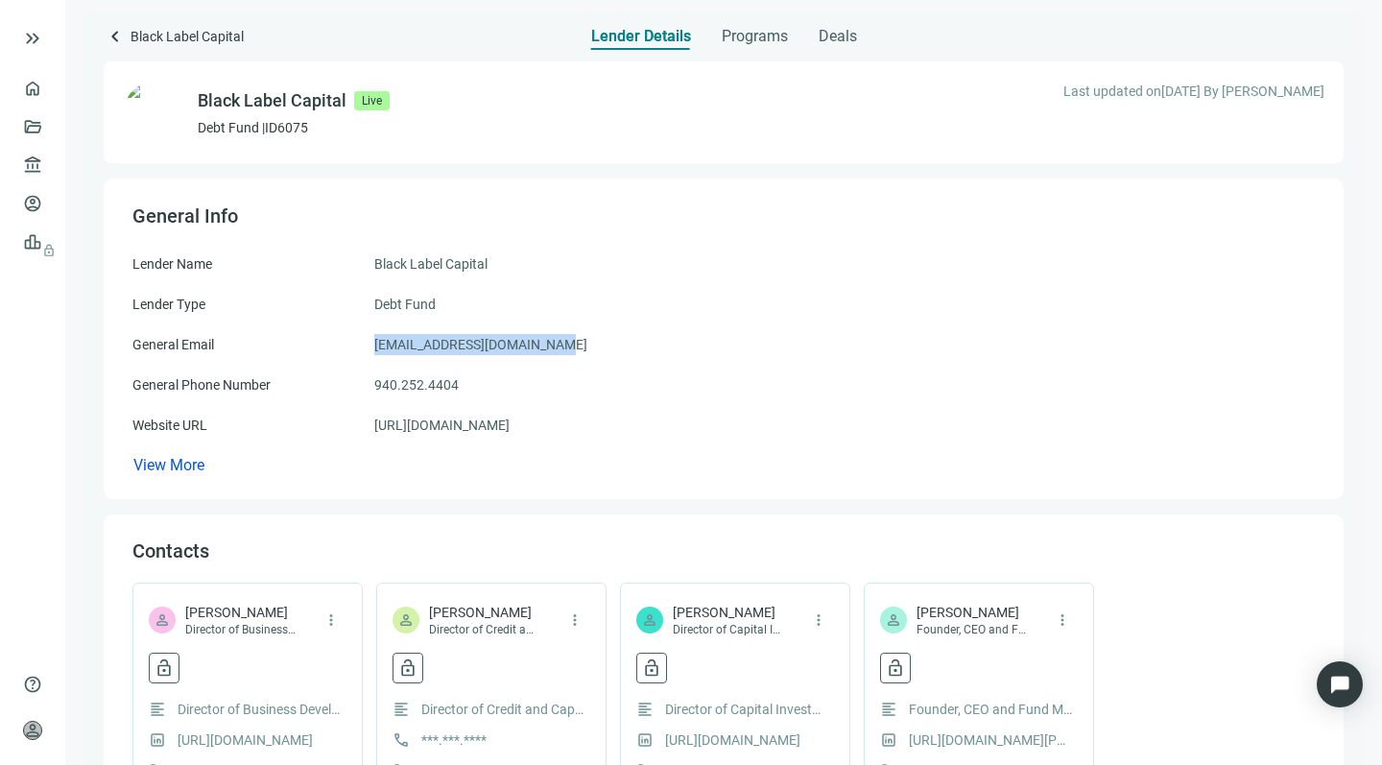
drag, startPoint x: 546, startPoint y: 344, endPoint x: 364, endPoint y: 344, distance: 182.4
click at [364, 344] on div "General Email info@blacklabelcapital.com" at bounding box center [723, 344] width 1183 height 21
copy div "info@blacklabelcapital.com"
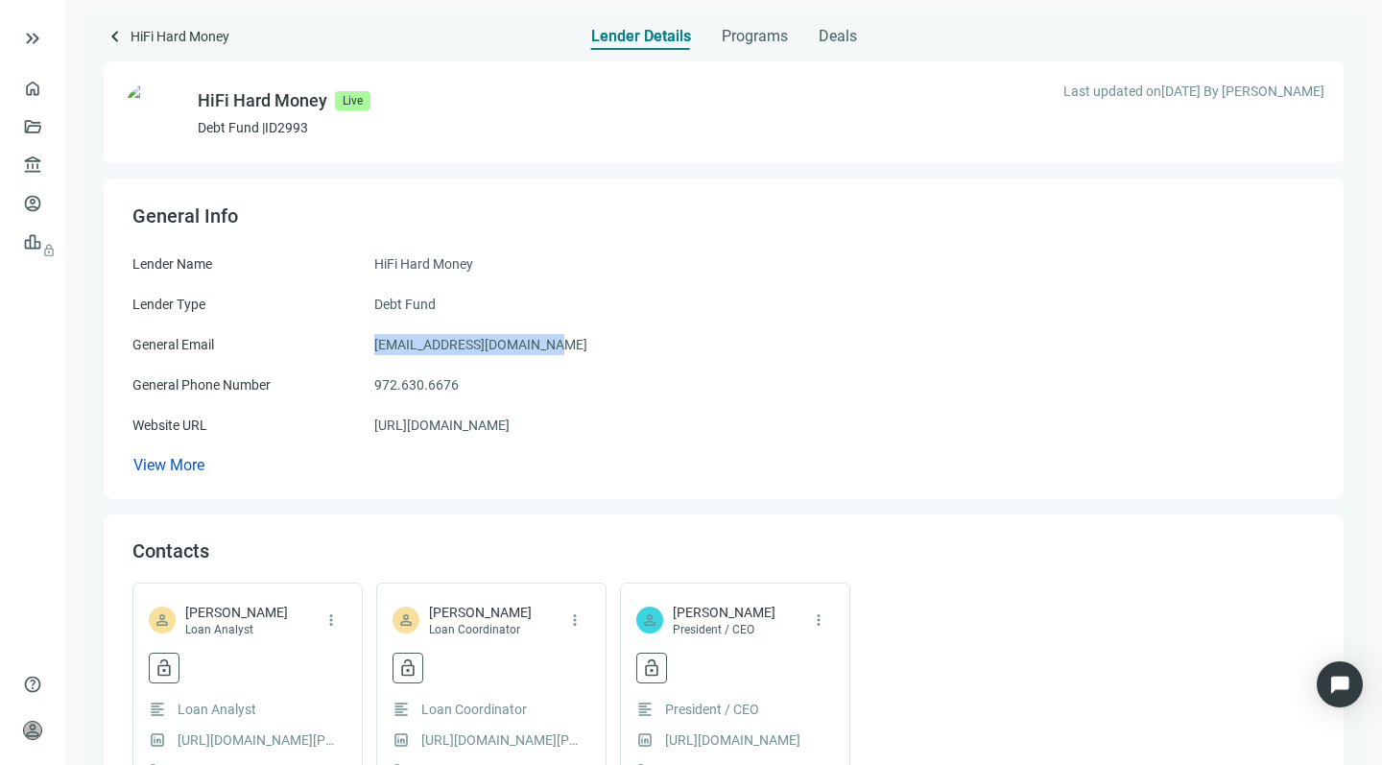
drag, startPoint x: 565, startPoint y: 343, endPoint x: 369, endPoint y: 339, distance: 196.8
click at [369, 339] on div "General Email sub@lonestarhardmoney.com" at bounding box center [723, 344] width 1183 height 21
copy div "sub@lonestarhardmoney.com"
click at [446, 420] on link "https://hifihardmoney.com/" at bounding box center [441, 425] width 135 height 21
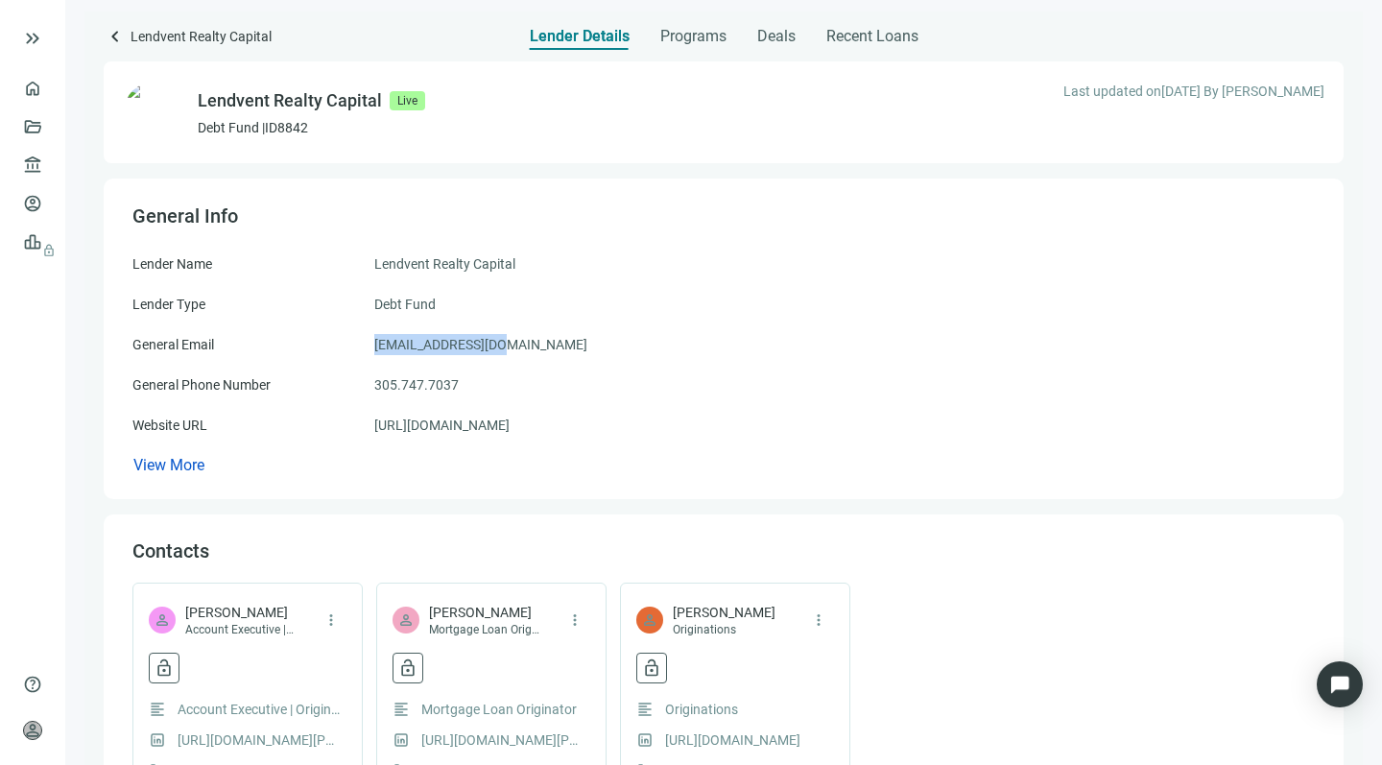
drag, startPoint x: 513, startPoint y: 343, endPoint x: 366, endPoint y: 341, distance: 146.9
click at [366, 341] on div "General Email [EMAIL_ADDRESS][DOMAIN_NAME]" at bounding box center [723, 344] width 1183 height 21
copy div "[EMAIL_ADDRESS][DOMAIN_NAME]"
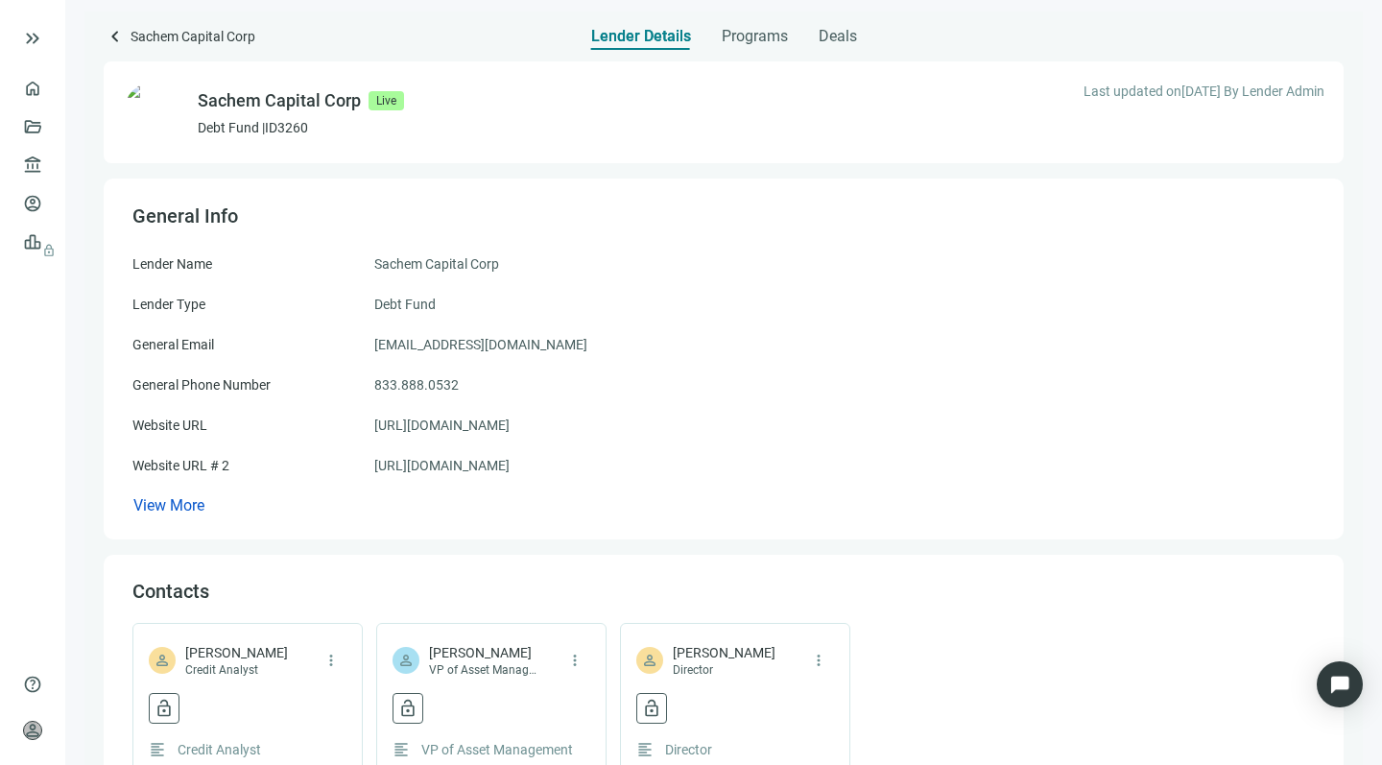
drag, startPoint x: 578, startPoint y: 347, endPoint x: 372, endPoint y: 348, distance: 205.4
click at [372, 348] on div "General Email lending@sachemcapitalcorp.com" at bounding box center [723, 344] width 1183 height 21
copy div "lending@sachemcapitalcorp.com"
click at [498, 425] on link "https://sachemcapitalcorp.com" at bounding box center [441, 425] width 135 height 21
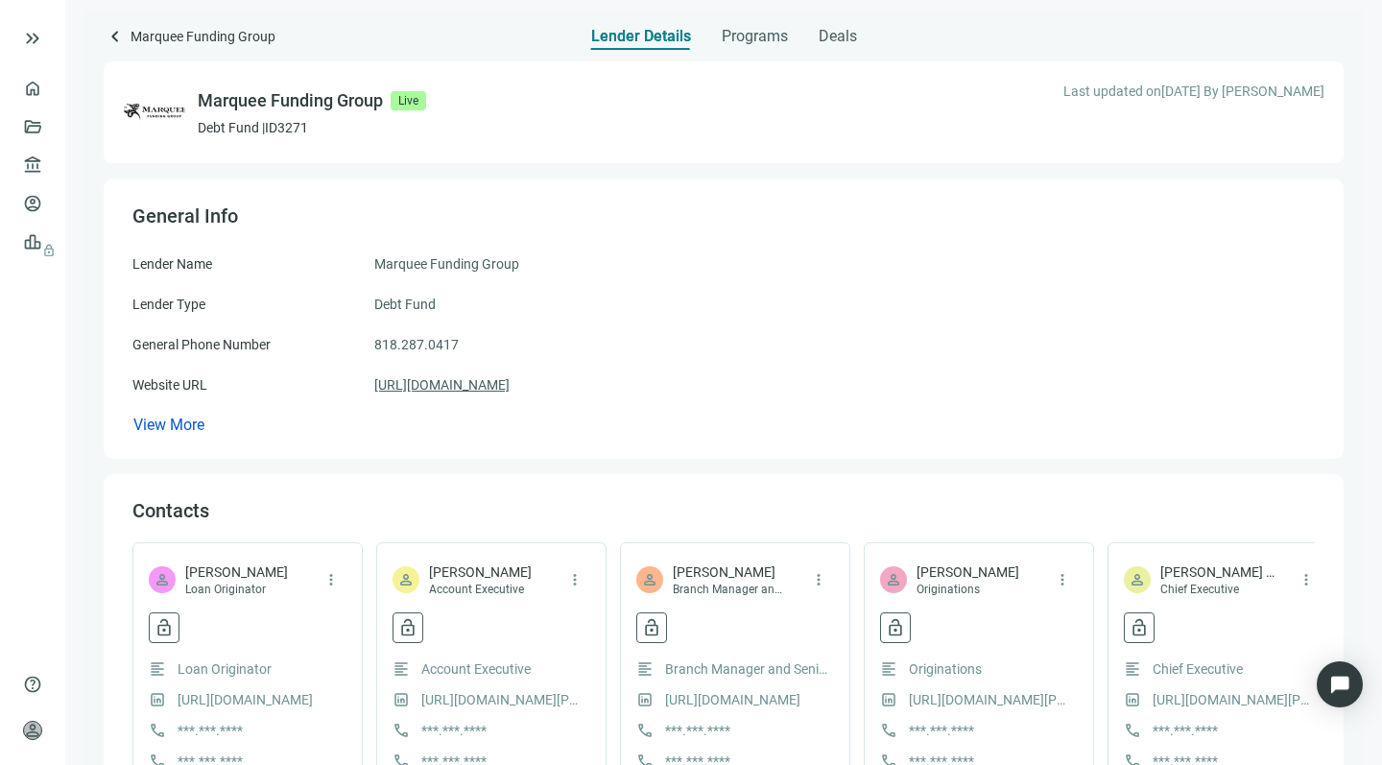
click at [470, 388] on link "https://marqueefundinggroup.com" at bounding box center [441, 384] width 135 height 21
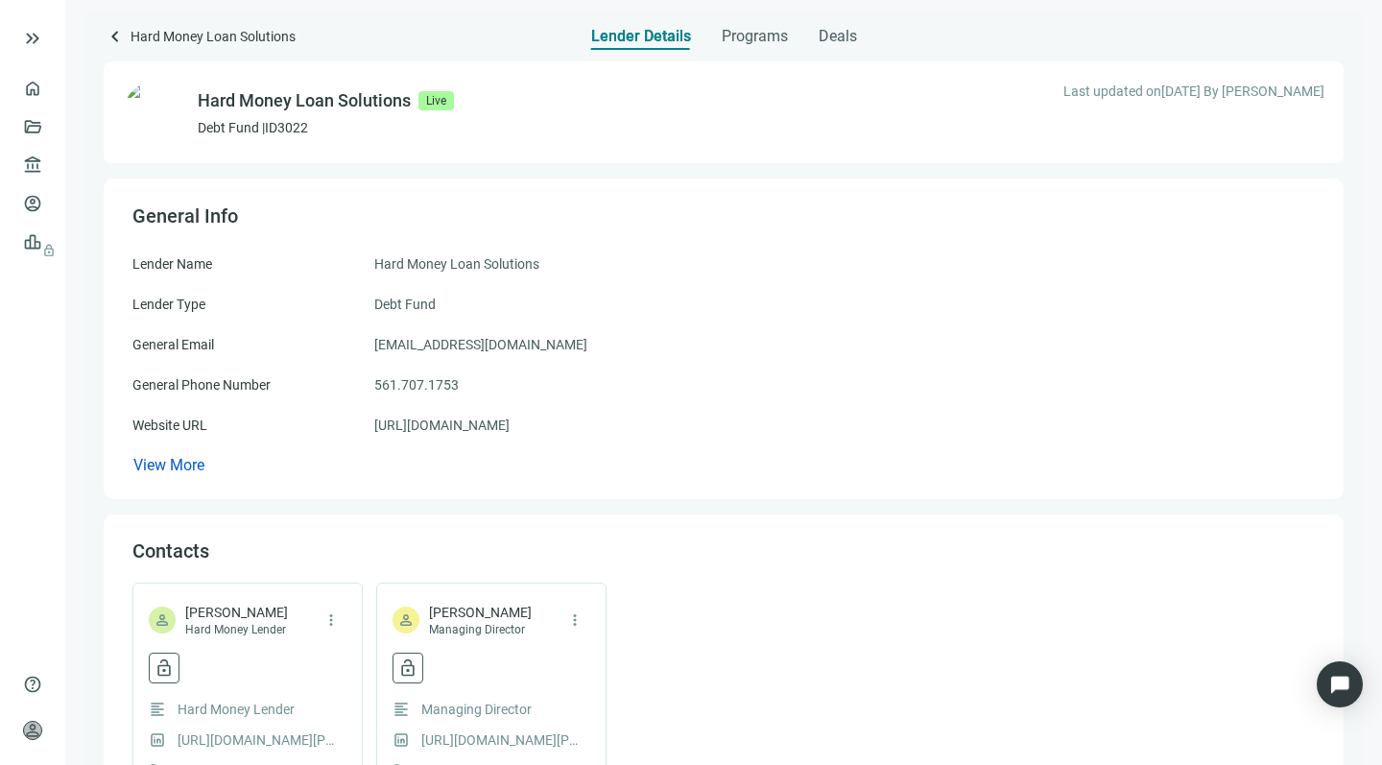
drag, startPoint x: 595, startPoint y: 340, endPoint x: 370, endPoint y: 338, distance: 225.6
click at [370, 338] on div "General Email [EMAIL_ADDRESS][DOMAIN_NAME]" at bounding box center [723, 344] width 1183 height 21
copy div "[EMAIL_ADDRESS][DOMAIN_NAME]"
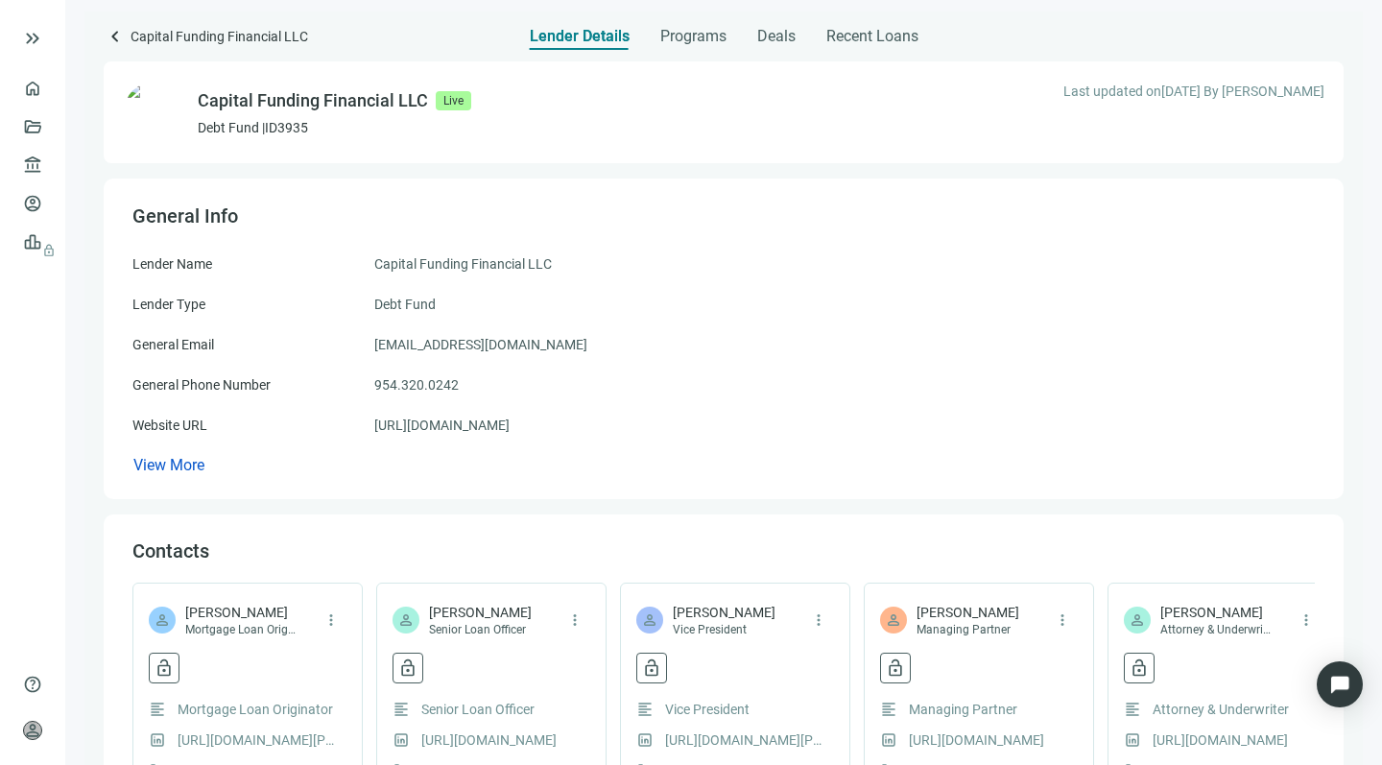
drag, startPoint x: 591, startPoint y: 345, endPoint x: 367, endPoint y: 345, distance: 224.6
click at [367, 345] on div "General Email loans@capitalfundingfinancial.com" at bounding box center [723, 344] width 1183 height 21
copy div "loans@capitalfundingfinancial.com"
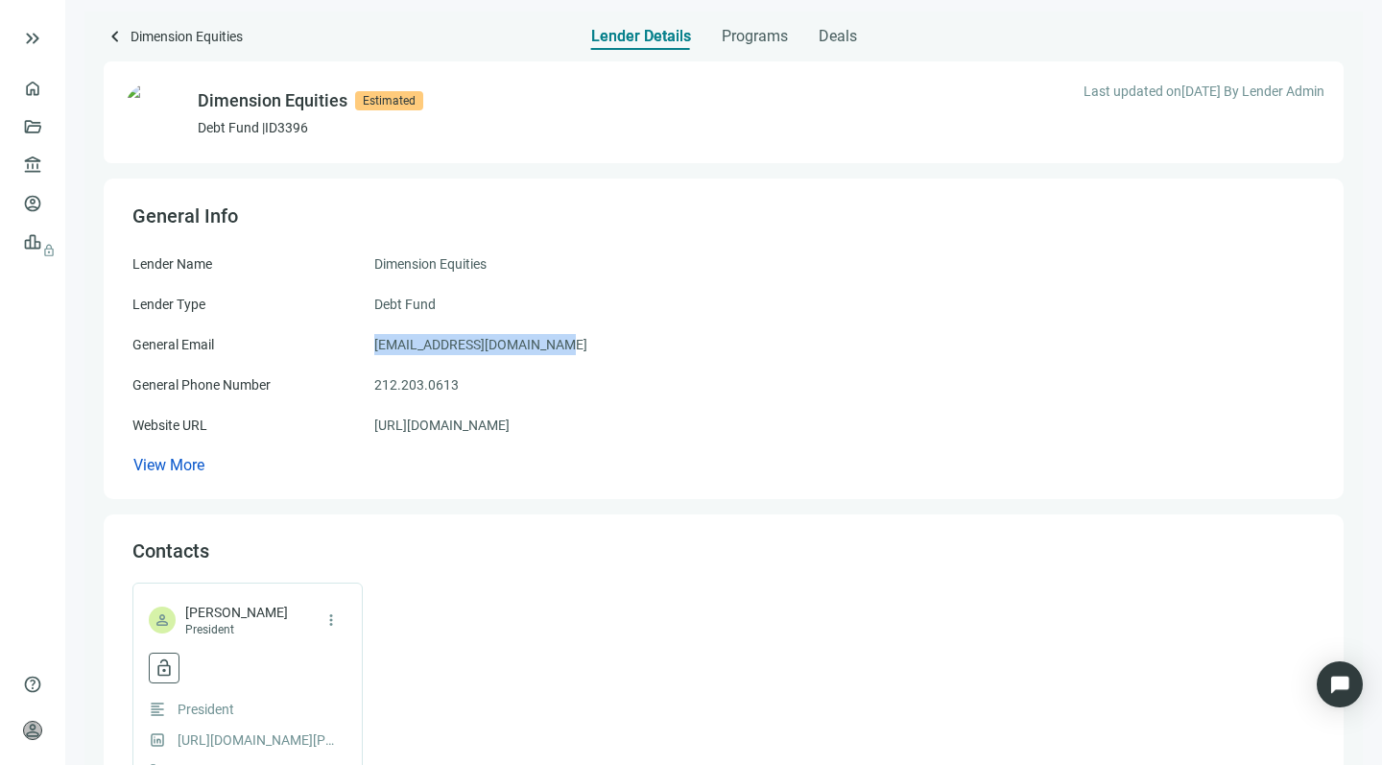
drag, startPoint x: 558, startPoint y: 343, endPoint x: 368, endPoint y: 332, distance: 190.4
click at [368, 332] on div "Lender Name Dimension Equities Lender Type Debt Fund General Email [EMAIL_ADDRE…" at bounding box center [723, 364] width 1183 height 223
copy div "General Email [EMAIL_ADDRESS][DOMAIN_NAME]"
